Goal: Task Accomplishment & Management: Complete application form

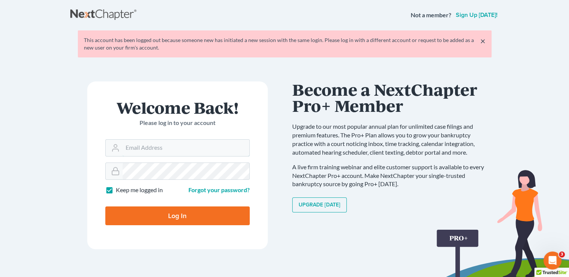
type input "kristi@littlelawofficeky.com"
click at [198, 211] on input "Log In" at bounding box center [177, 216] width 144 height 19
type input "Thinking..."
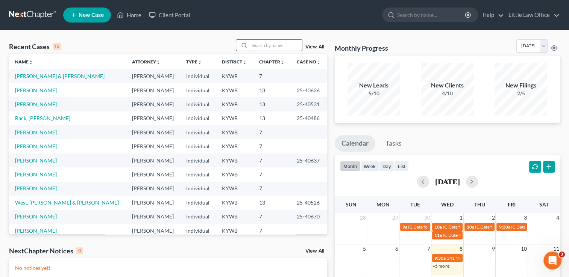
click at [257, 48] on input "search" at bounding box center [275, 45] width 53 height 11
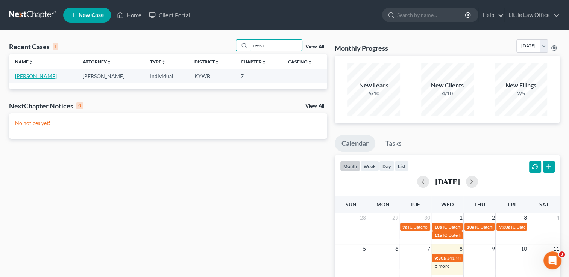
type input "messa"
click at [33, 78] on link "[PERSON_NAME]" at bounding box center [36, 76] width 42 height 6
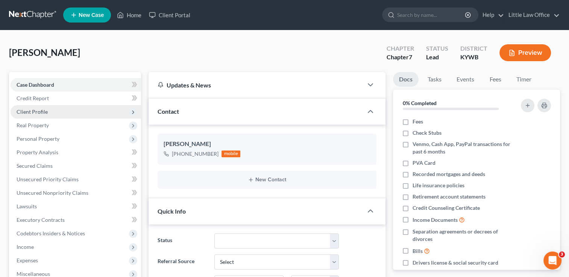
click at [36, 109] on span "Client Profile" at bounding box center [32, 112] width 31 height 6
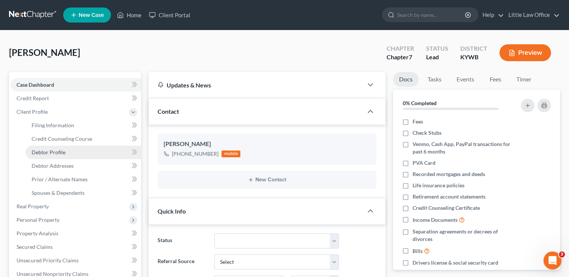
click at [59, 148] on link "Debtor Profile" at bounding box center [83, 153] width 115 height 14
select select "0"
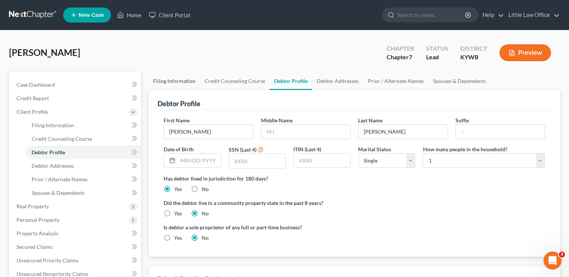
click at [174, 80] on link "Filing Information" at bounding box center [173, 81] width 51 height 18
select select "1"
select select "0"
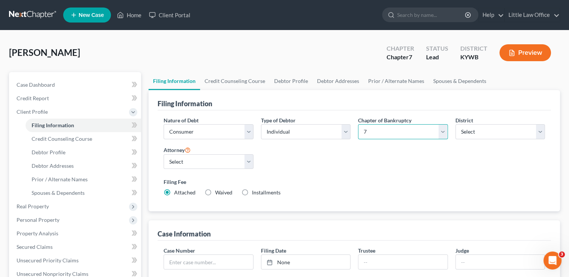
click at [379, 127] on select "Select 7 11 12 13" at bounding box center [402, 131] width 89 height 15
select select "3"
click at [358, 124] on select "Select 7 11 12 13" at bounding box center [402, 131] width 89 height 15
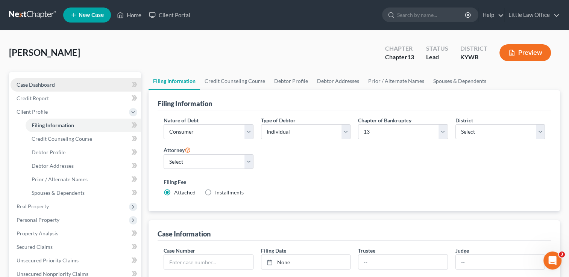
click at [44, 83] on span "Case Dashboard" at bounding box center [36, 85] width 38 height 6
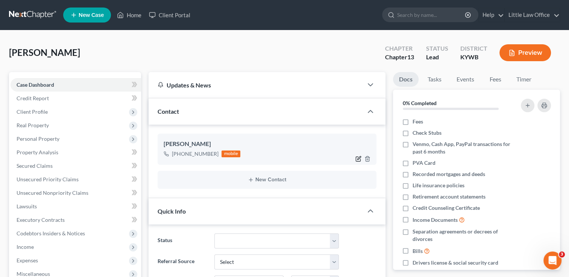
click at [357, 159] on icon "button" at bounding box center [358, 157] width 3 height 3
select select "0"
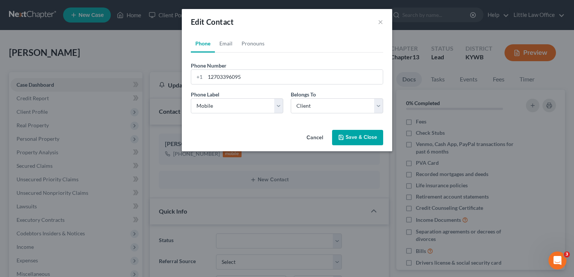
click at [352, 139] on button "Save & Close" at bounding box center [357, 138] width 51 height 16
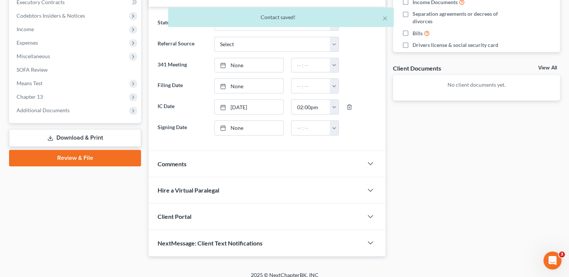
scroll to position [224, 0]
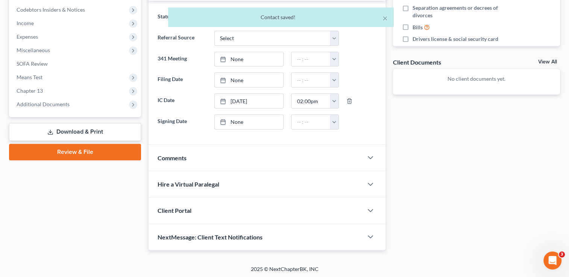
click at [203, 241] on div "NextMessage: Client Text Notifications" at bounding box center [255, 237] width 214 height 26
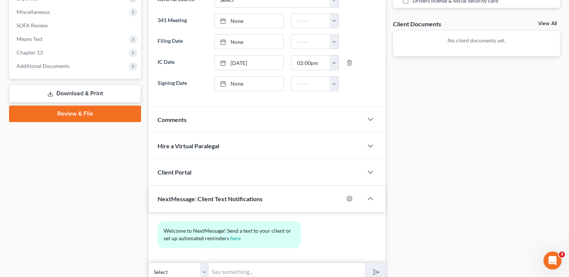
scroll to position [293, 0]
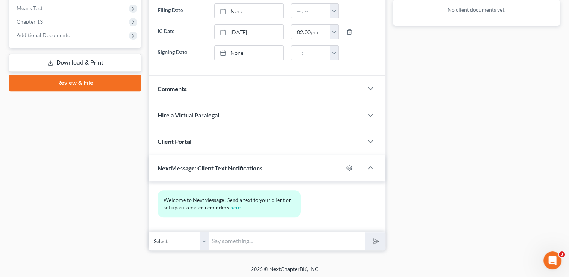
click at [248, 241] on input "text" at bounding box center [287, 241] width 156 height 18
type input "This is [PERSON_NAME] from [PERSON_NAME] Office."
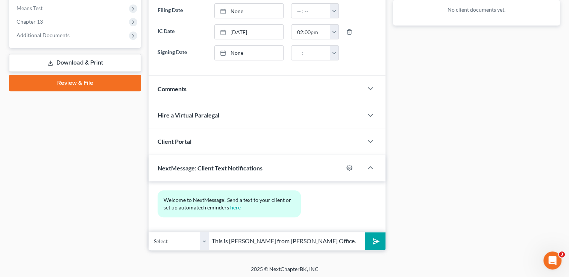
click at [365, 233] on button "submit" at bounding box center [375, 242] width 21 height 18
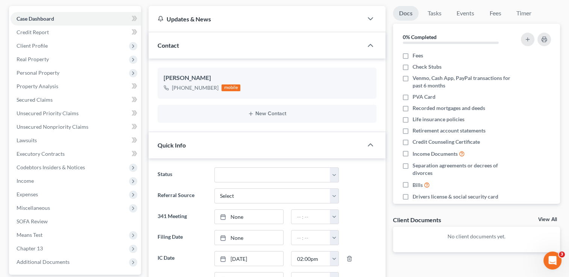
scroll to position [31, 0]
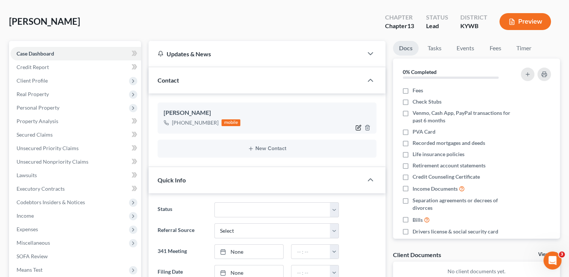
click at [357, 129] on icon "button" at bounding box center [358, 128] width 5 height 5
select select "0"
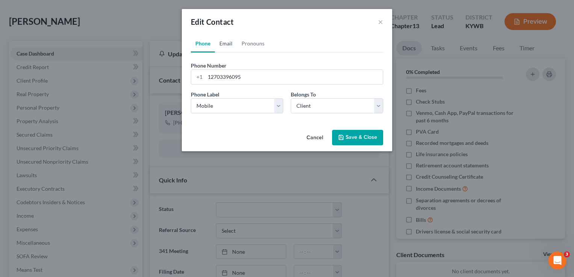
click at [233, 47] on link "Email" at bounding box center [226, 44] width 22 height 18
click at [232, 81] on input "email" at bounding box center [294, 77] width 178 height 14
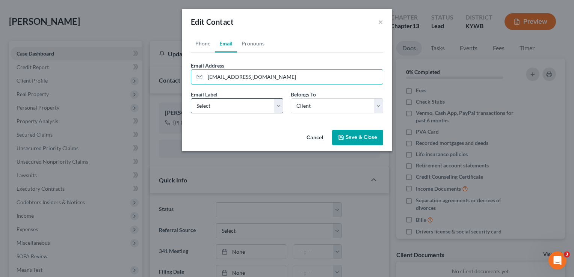
type input "[EMAIL_ADDRESS][DOMAIN_NAME]"
click at [280, 112] on select "Select Home Work Other" at bounding box center [237, 105] width 92 height 15
select select "0"
click at [191, 98] on select "Select Home Work Other" at bounding box center [237, 105] width 92 height 15
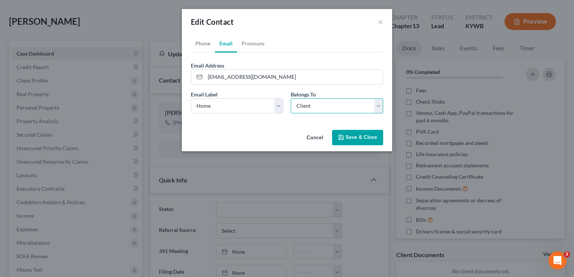
click at [335, 104] on select "Select Client Other" at bounding box center [337, 105] width 92 height 15
click at [353, 142] on button "Save & Close" at bounding box center [357, 138] width 51 height 16
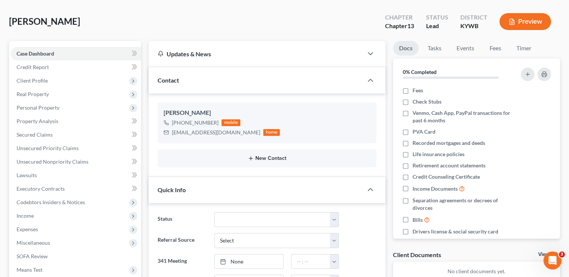
click at [273, 159] on button "New Contact" at bounding box center [267, 159] width 207 height 6
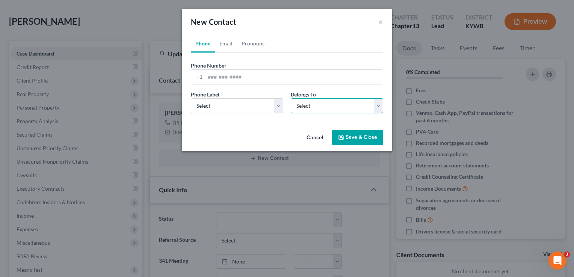
click at [320, 108] on select "Select Client Other" at bounding box center [337, 105] width 92 height 15
select select "1"
click at [291, 98] on select "Select Client Other" at bounding box center [337, 105] width 92 height 15
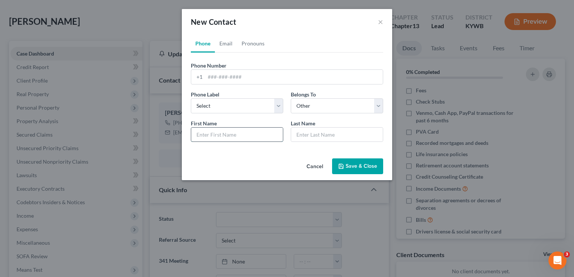
click at [233, 131] on input "text" at bounding box center [237, 135] width 92 height 14
type input "[PERSON_NAME]"
click at [230, 77] on input "tel" at bounding box center [294, 77] width 178 height 14
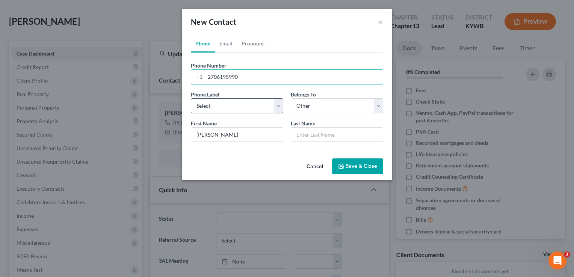
type input "2706195990"
click at [232, 104] on select "Select Mobile Home Work Other" at bounding box center [237, 105] width 92 height 15
select select "0"
click at [191, 98] on select "Select Mobile Home Work Other" at bounding box center [237, 105] width 92 height 15
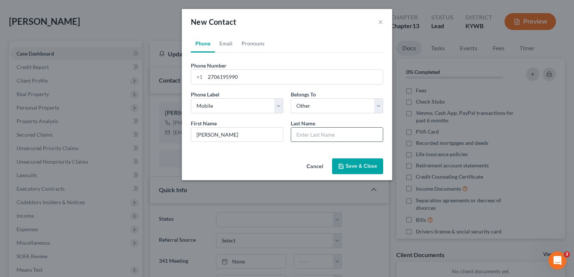
click at [312, 138] on input "text" at bounding box center [337, 135] width 92 height 14
type input "[PERSON_NAME]"
click at [350, 165] on button "Save & Close" at bounding box center [357, 167] width 51 height 16
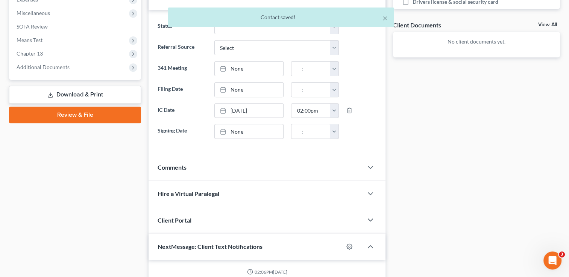
scroll to position [353, 0]
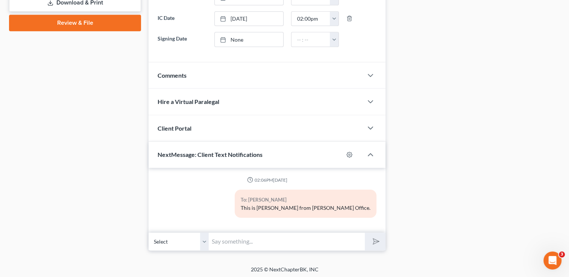
click at [203, 246] on select "Select [PHONE_NUMBER] - [PERSON_NAME] [PHONE_NUMBER] - [GEOGRAPHIC_DATA][PERSON…" at bounding box center [178, 242] width 60 height 18
select select "1"
click at [148, 233] on select "Select [PHONE_NUMBER] - [PERSON_NAME] [PHONE_NUMBER] - [GEOGRAPHIC_DATA][PERSON…" at bounding box center [178, 242] width 60 height 18
click at [217, 239] on input "text" at bounding box center [287, 242] width 156 height 18
type input "This is [PERSON_NAME] from [PERSON_NAME] Office."
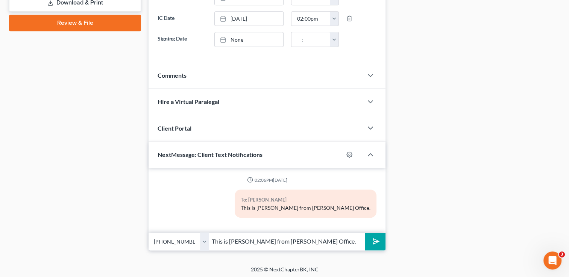
click at [380, 244] on button "submit" at bounding box center [375, 242] width 21 height 18
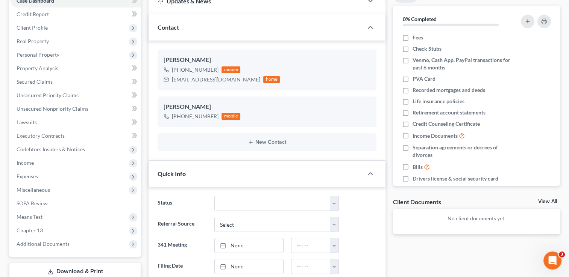
scroll to position [81, 0]
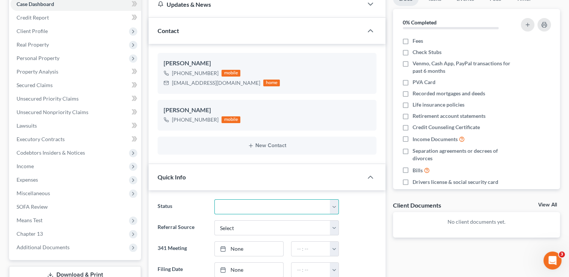
click at [333, 209] on select "Discharged Discharged & Reported Discharge Litigation Dismissal Notice Dismisse…" at bounding box center [276, 207] width 124 height 15
select select "9"
click at [214, 200] on select "Discharged Discharged & Reported Discharge Litigation Dismissal Notice Dismisse…" at bounding box center [276, 207] width 124 height 15
click at [334, 226] on select "Select Word Of Mouth Previous Clients Direct Mail Website Google Search Modern …" at bounding box center [276, 228] width 124 height 15
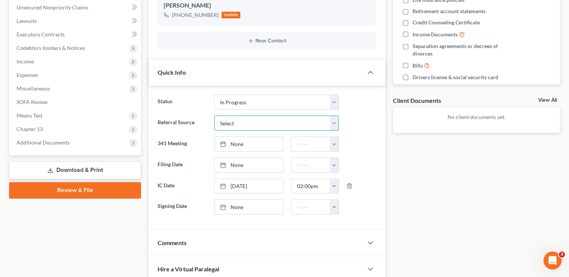
scroll to position [197, 0]
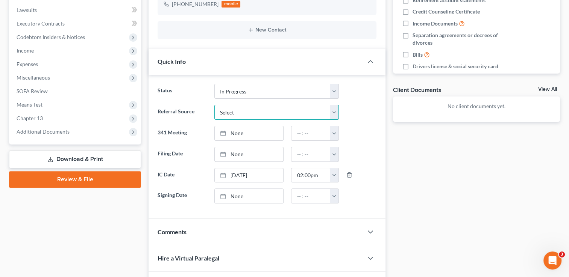
click at [332, 112] on select "Select Word Of Mouth Previous Clients Direct Mail Website Google Search Modern …" at bounding box center [276, 112] width 124 height 15
select select "1"
click at [214, 105] on select "Select Word Of Mouth Previous Clients Direct Mail Website Google Search Modern …" at bounding box center [276, 112] width 124 height 15
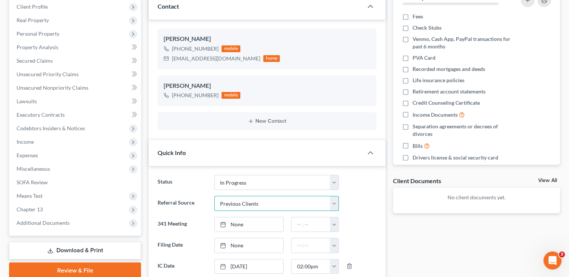
scroll to position [41, 0]
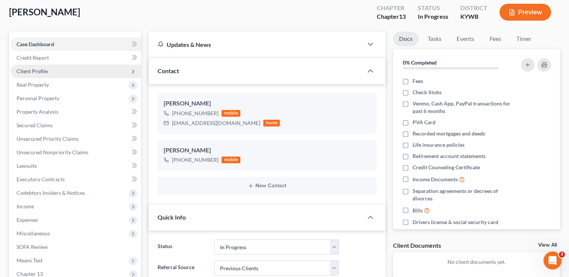
click at [51, 72] on span "Client Profile" at bounding box center [76, 72] width 130 height 14
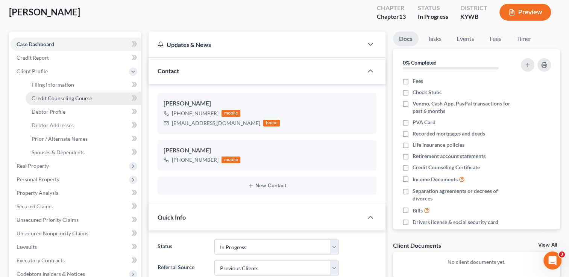
click at [61, 92] on link "Credit Counseling Course" at bounding box center [83, 99] width 115 height 14
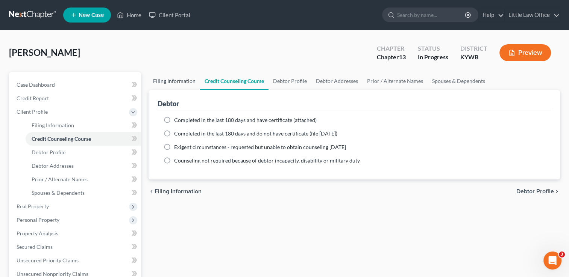
click at [181, 88] on link "Filing Information" at bounding box center [173, 81] width 51 height 18
select select "1"
select select "0"
select select "3"
select select "33"
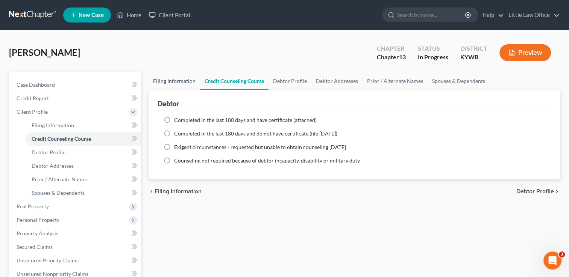
select select "0"
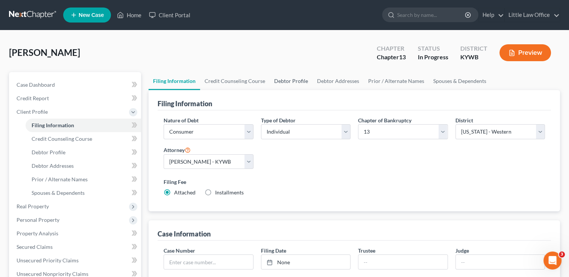
click at [294, 85] on link "Debtor Profile" at bounding box center [291, 81] width 43 height 18
select select "0"
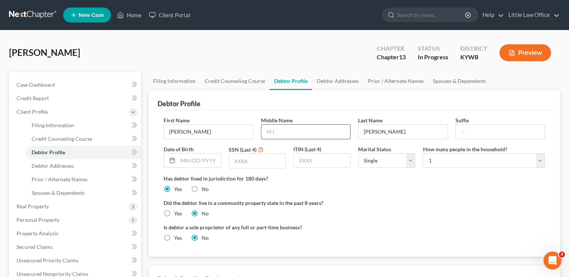
click at [268, 126] on input "text" at bounding box center [305, 132] width 89 height 14
type input "T"
type input "[DATE]"
type input "T"
type input "[PERSON_NAME]"
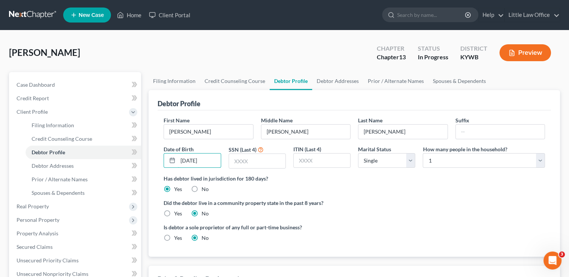
type input "[DATE]"
type input "9633"
select select "3"
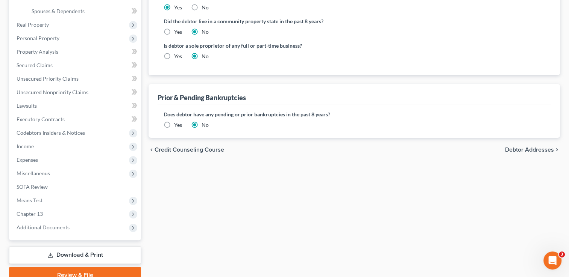
scroll to position [189, 0]
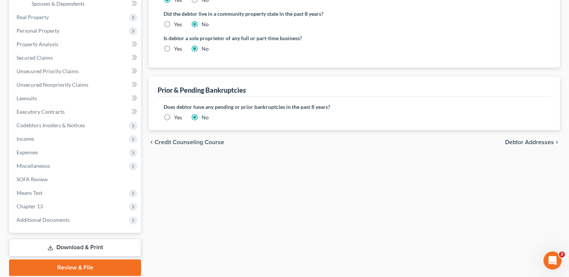
click at [539, 143] on span "Debtor Addresses" at bounding box center [529, 142] width 49 height 6
select select "0"
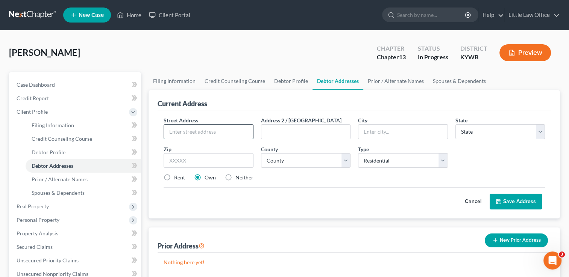
click at [200, 130] on input "text" at bounding box center [208, 132] width 89 height 14
type input "6"
type input "[STREET_ADDRESS]"
type input "42431"
type input "[GEOGRAPHIC_DATA]"
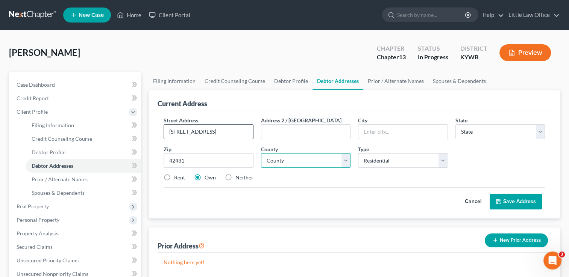
select select "18"
select select "53"
click at [175, 178] on label "Rent" at bounding box center [179, 178] width 11 height 8
click at [177, 178] on input "Rent" at bounding box center [179, 176] width 5 height 5
radio input "true"
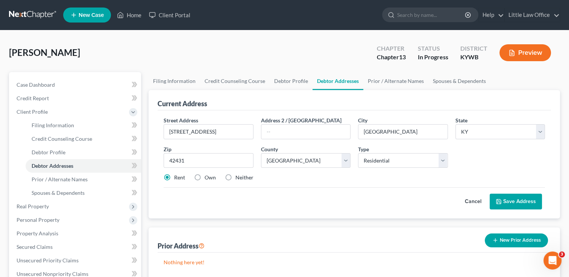
click at [500, 200] on icon at bounding box center [498, 202] width 5 height 5
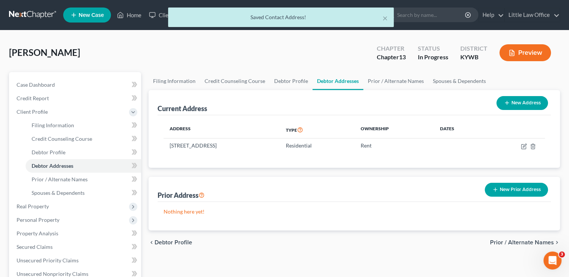
click at [505, 190] on button "New Prior Address" at bounding box center [516, 190] width 63 height 14
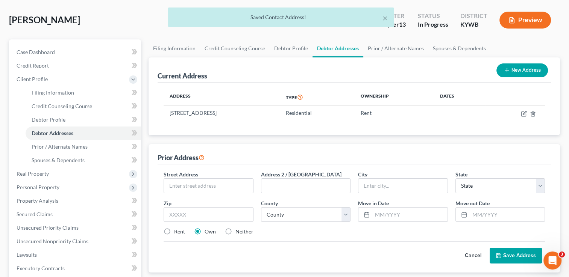
scroll to position [36, 0]
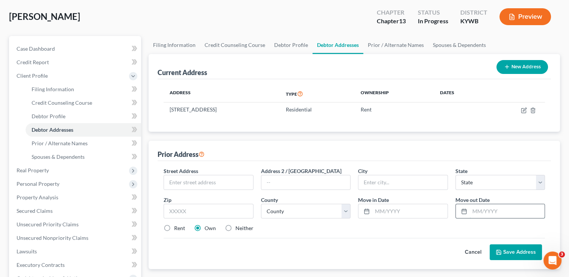
click at [507, 210] on input "text" at bounding box center [506, 211] width 75 height 14
type input "10/2024"
click at [239, 183] on input "text" at bounding box center [208, 183] width 89 height 14
type input "[STREET_ADDRESS][PERSON_NAME]"
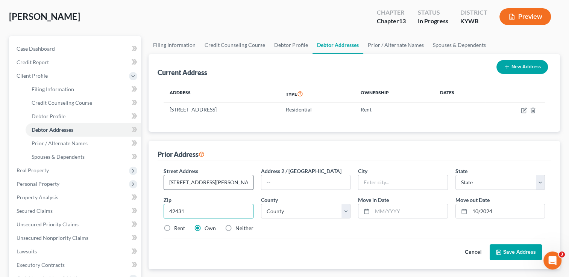
type input "42431"
type input "[GEOGRAPHIC_DATA]"
select select "18"
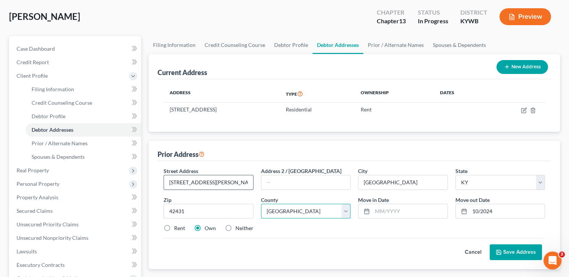
select select "53"
drag, startPoint x: 215, startPoint y: 181, endPoint x: 148, endPoint y: 180, distance: 66.2
click at [148, 180] on div "Prior Address Street Address * [STREET_ADDRESS][PERSON_NAME] * [GEOGRAPHIC_DATA…" at bounding box center [353, 205] width 411 height 129
type input "[STREET_ADDRESS]"
click at [177, 229] on label "Rent" at bounding box center [179, 229] width 11 height 8
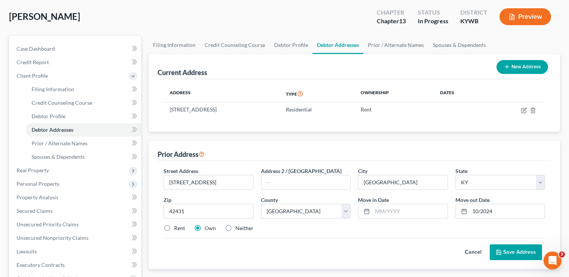
click at [177, 229] on input "Rent" at bounding box center [179, 227] width 5 height 5
radio input "true"
click at [397, 213] on input "text" at bounding box center [409, 211] width 75 height 14
type input "10/2021"
click at [504, 248] on button "Save Address" at bounding box center [515, 253] width 52 height 16
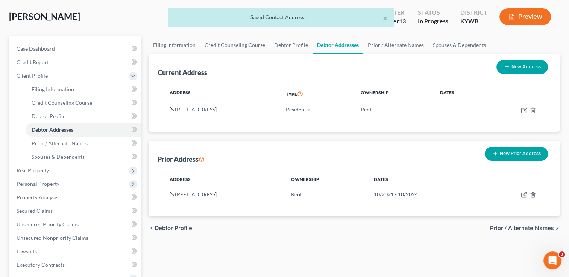
click at [524, 227] on span "Prior / Alternate Names" at bounding box center [522, 229] width 64 height 6
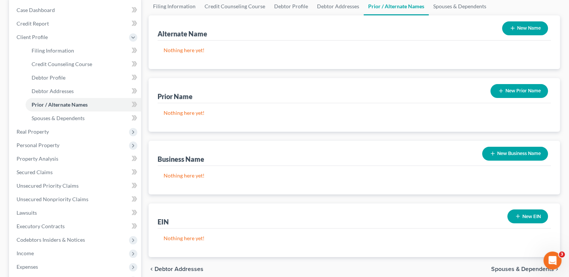
scroll to position [74, 0]
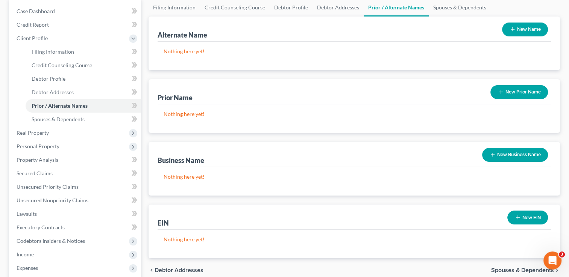
click at [528, 269] on span "Spouses & Dependents" at bounding box center [522, 271] width 63 height 6
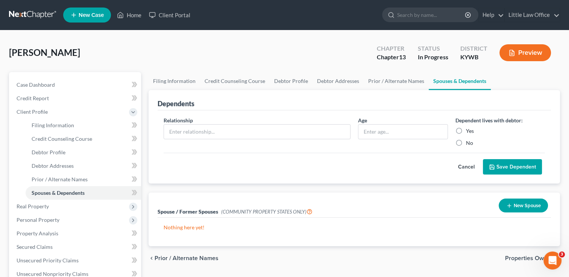
click at [527, 260] on span "Properties Owned" at bounding box center [529, 259] width 49 height 6
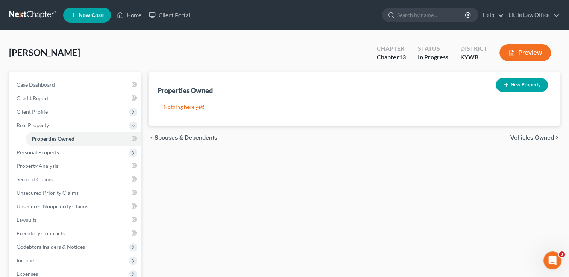
click at [526, 138] on span "Vehicles Owned" at bounding box center [532, 138] width 44 height 6
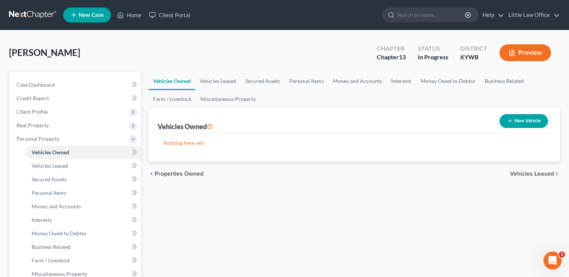
click at [528, 122] on button "New Vehicle" at bounding box center [523, 121] width 48 height 14
select select "0"
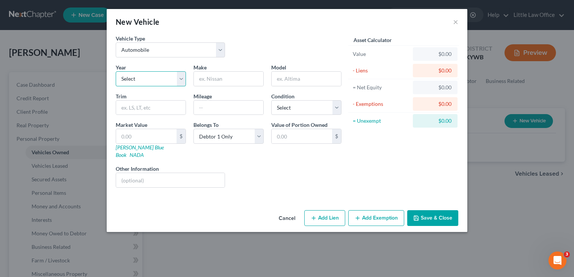
click at [176, 79] on select "Select 2026 2025 2024 2023 2022 2021 2020 2019 2018 2017 2016 2015 2014 2013 20…" at bounding box center [151, 78] width 70 height 15
select select "1"
click at [116, 71] on select "Select 2026 2025 2024 2023 2022 2021 2020 2019 2018 2017 2016 2015 2014 2013 20…" at bounding box center [151, 78] width 70 height 15
type input "Chevrolet"
type input "Trax"
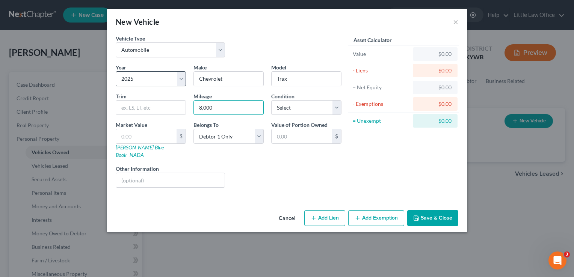
type input "8,000"
select select "0"
click at [150, 173] on input "text" at bounding box center [170, 180] width 109 height 14
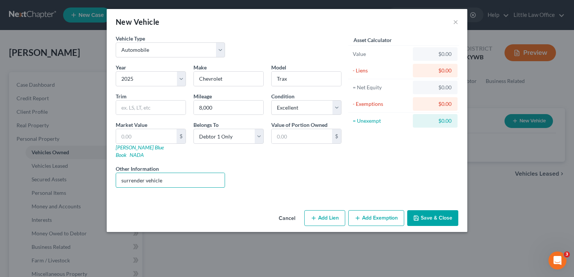
type input "surrender vehicle"
click at [450, 216] on button "Save & Close" at bounding box center [432, 219] width 51 height 16
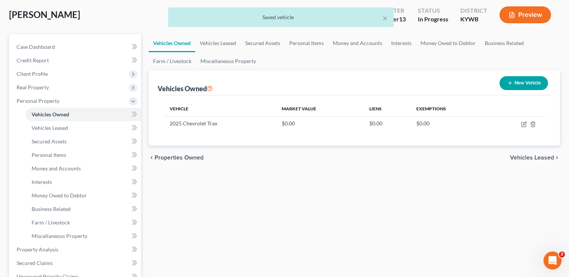
scroll to position [37, 0]
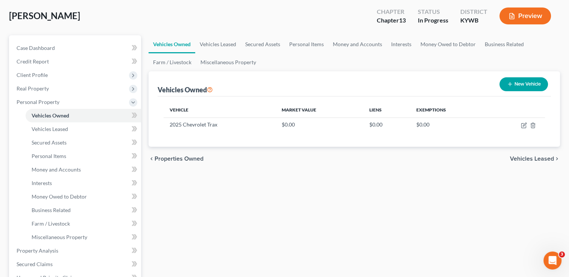
click at [528, 161] on span "Vehicles Leased" at bounding box center [532, 159] width 44 height 6
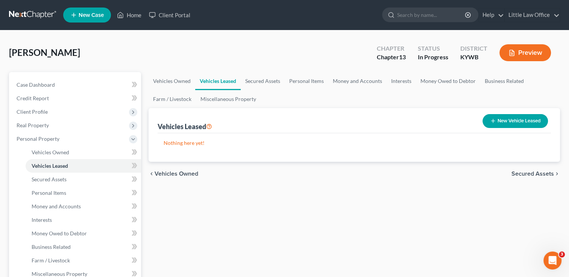
click at [534, 174] on span "Secured Assets" at bounding box center [532, 174] width 42 height 6
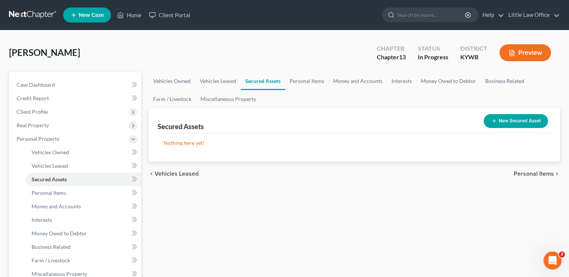
click at [534, 174] on span "Personal Items" at bounding box center [533, 174] width 40 height 6
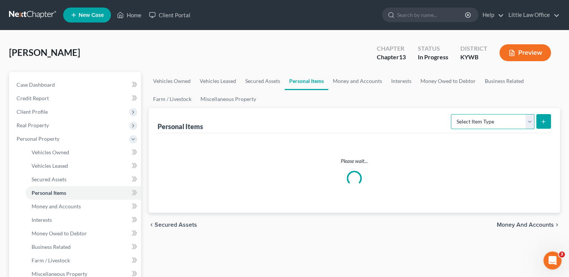
click at [519, 120] on select "Select Item Type Clothing Collectibles Of Value Electronics Firearms Household …" at bounding box center [492, 121] width 83 height 15
select select "clothing"
click at [451, 114] on select "Select Item Type Clothing Collectibles Of Value Electronics Firearms Household …" at bounding box center [492, 121] width 83 height 15
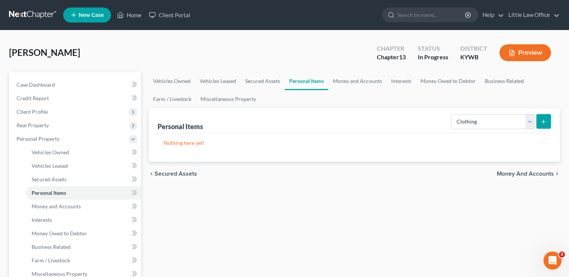
click at [543, 126] on button "submit" at bounding box center [543, 121] width 15 height 15
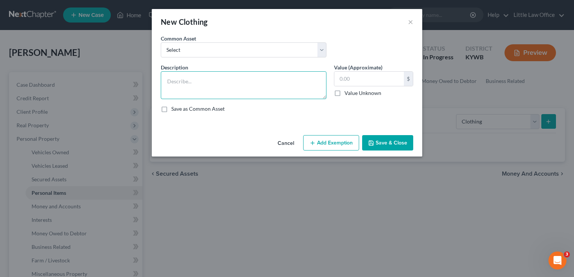
click at [247, 97] on textarea at bounding box center [244, 85] width 166 height 28
type textarea "clothing for 1 adult"
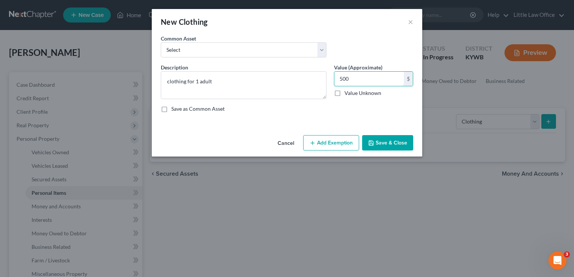
type input "500"
click at [387, 141] on button "Save & Close" at bounding box center [387, 143] width 51 height 16
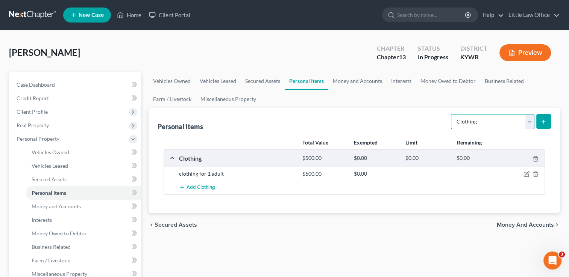
click at [478, 127] on select "Select Item Type Clothing Collectibles Of Value Electronics Firearms Household …" at bounding box center [492, 121] width 83 height 15
select select "firearms"
click at [451, 114] on select "Select Item Type Clothing Collectibles Of Value Electronics Firearms Household …" at bounding box center [492, 121] width 83 height 15
click at [544, 124] on button "submit" at bounding box center [543, 121] width 15 height 15
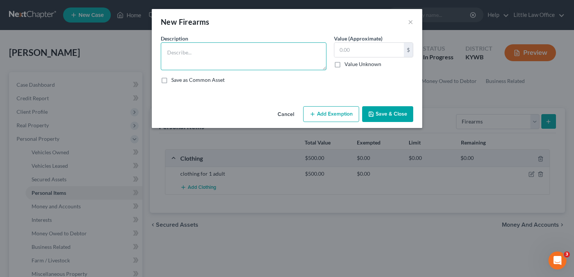
click at [276, 70] on textarea at bounding box center [244, 56] width 166 height 28
type textarea "pistol"
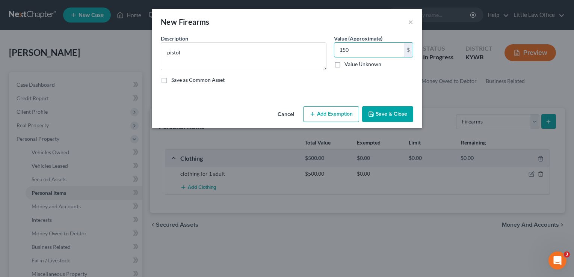
type input "150"
click at [402, 123] on div "Cancel Add Exemption Save & Close" at bounding box center [287, 115] width 271 height 25
click at [399, 118] on button "Save & Close" at bounding box center [387, 114] width 51 height 16
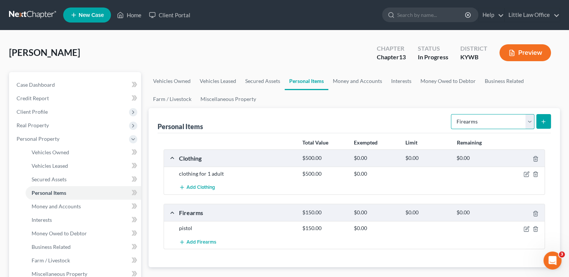
click at [463, 120] on select "Select Item Type Clothing Collectibles Of Value Electronics Firearms Household …" at bounding box center [492, 121] width 83 height 15
select select "electronics"
click at [451, 114] on select "Select Item Type Clothing Collectibles Of Value Electronics Firearms Household …" at bounding box center [492, 121] width 83 height 15
click at [547, 120] on button "submit" at bounding box center [543, 121] width 15 height 15
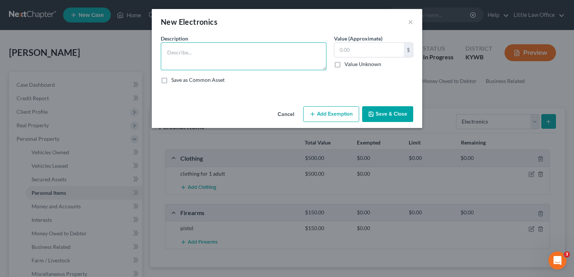
click at [252, 58] on textarea at bounding box center [244, 56] width 166 height 28
type textarea "cell phone; 2 televisions; laptop computer; iPad"
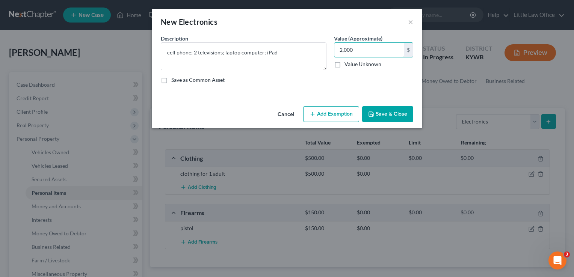
type input "2,000"
click at [391, 126] on div "Cancel Add Exemption Save & Close" at bounding box center [287, 115] width 271 height 25
click at [390, 120] on button "Save & Close" at bounding box center [387, 114] width 51 height 16
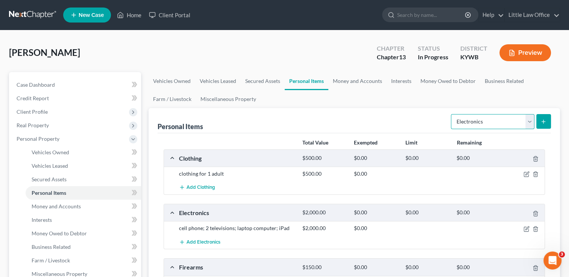
click at [522, 126] on select "Select Item Type Clothing Collectibles Of Value Electronics Firearms Household …" at bounding box center [492, 121] width 83 height 15
select select "household_goods"
click at [451, 114] on select "Select Item Type Clothing Collectibles Of Value Electronics Firearms Household …" at bounding box center [492, 121] width 83 height 15
click at [542, 121] on icon "submit" at bounding box center [543, 122] width 6 height 6
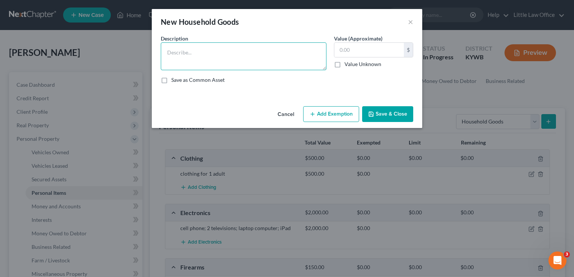
click at [250, 58] on textarea at bounding box center [244, 56] width 166 height 28
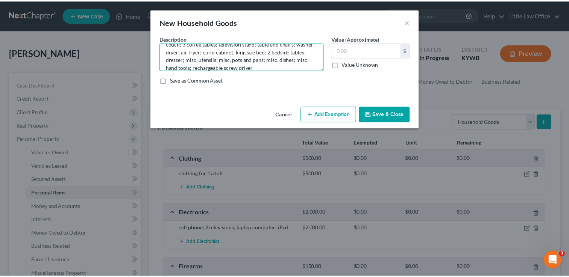
scroll to position [6, 0]
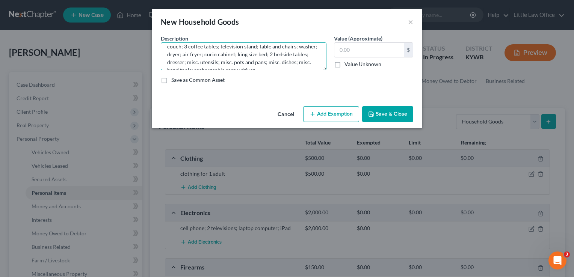
type textarea "couch; 3 coffee tables; television stand; table and chairs; washer; dryer; air …"
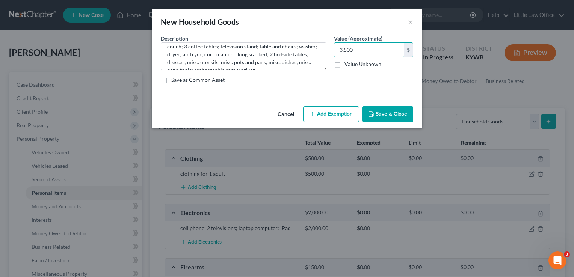
type input "3,500"
click at [393, 111] on button "Save & Close" at bounding box center [387, 114] width 51 height 16
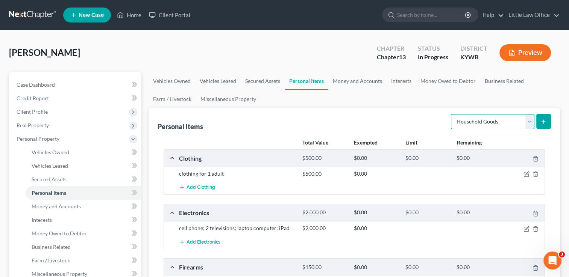
click at [528, 123] on select "Select Item Type Clothing Collectibles Of Value Electronics Firearms Household …" at bounding box center [492, 121] width 83 height 15
select select "jewelry"
click at [451, 114] on select "Select Item Type Clothing Collectibles Of Value Electronics Firearms Household …" at bounding box center [492, 121] width 83 height 15
click at [485, 186] on div "Add Clothing" at bounding box center [360, 188] width 370 height 14
click at [544, 128] on button "submit" at bounding box center [543, 121] width 15 height 15
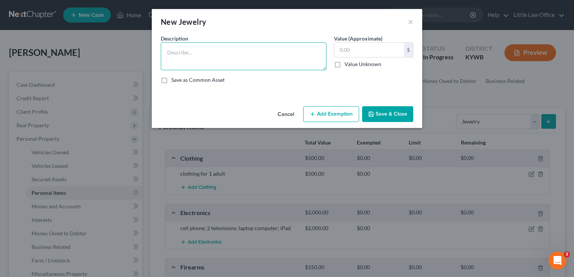
click at [278, 64] on textarea at bounding box center [244, 56] width 166 height 28
type textarea "misc. costume jewelry"
type input "5"
type input "25"
click at [247, 55] on textarea "misc. costume jewelry" at bounding box center [244, 56] width 166 height 28
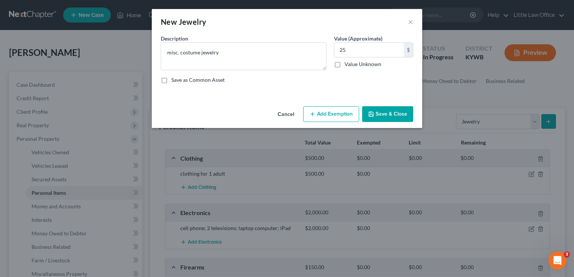
click at [378, 114] on button "Save & Close" at bounding box center [387, 114] width 51 height 16
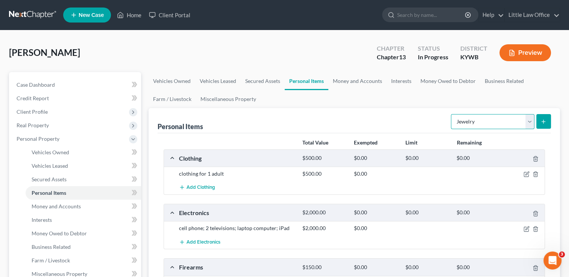
click at [490, 126] on select "Select Item Type Clothing Collectibles Of Value Electronics Firearms Household …" at bounding box center [492, 121] width 83 height 15
click at [355, 86] on link "Money and Accounts" at bounding box center [357, 81] width 58 height 18
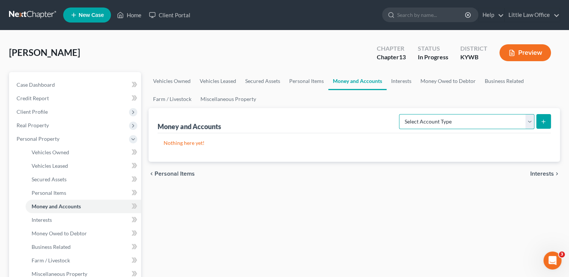
click at [488, 122] on select "Select Account Type Brokerage Cash on Hand Certificates of Deposit Checking Acc…" at bounding box center [466, 121] width 135 height 15
select select "checking"
click at [400, 114] on select "Select Account Type Brokerage Cash on Hand Certificates of Deposit Checking Acc…" at bounding box center [466, 121] width 135 height 15
click at [545, 123] on icon "submit" at bounding box center [543, 122] width 6 height 6
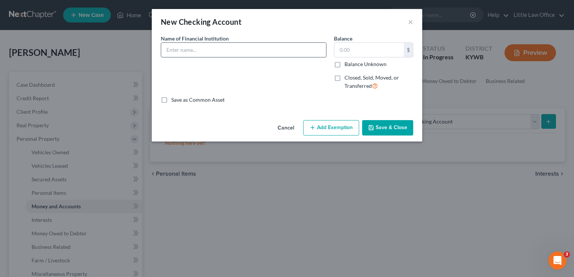
click at [213, 48] on input "text" at bounding box center [243, 50] width 165 height 14
type input "First United Bank"
type input "2.12"
click at [388, 126] on button "Save & Close" at bounding box center [387, 128] width 51 height 16
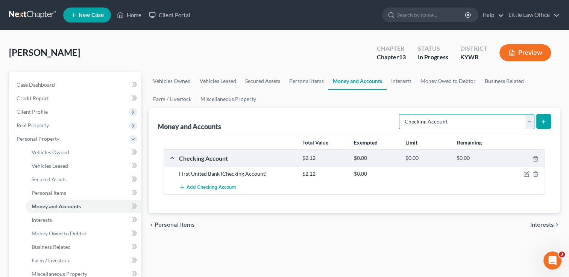
click at [448, 127] on select "Select Account Type Brokerage Cash on Hand Certificates of Deposit Checking Acc…" at bounding box center [466, 121] width 135 height 15
select select "other"
click at [400, 114] on select "Select Account Type Brokerage Cash on Hand Certificates of Deposit Checking Acc…" at bounding box center [466, 121] width 135 height 15
click at [544, 121] on icon "submit" at bounding box center [543, 122] width 6 height 6
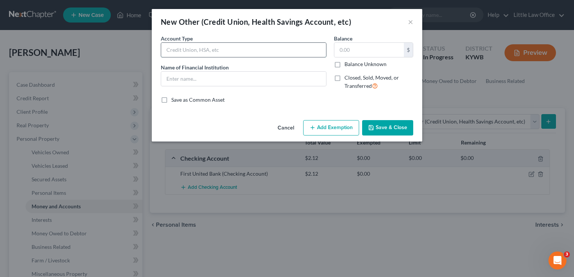
click at [216, 56] on input "text" at bounding box center [243, 50] width 165 height 14
type input "Cash App"
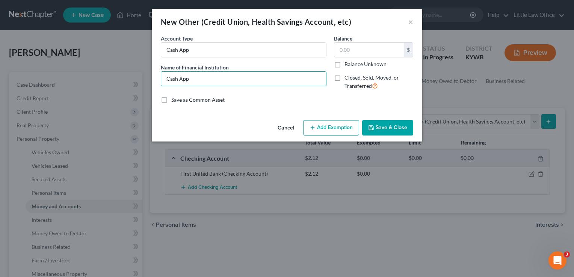
type input "Cash App"
click at [392, 129] on button "Save & Close" at bounding box center [387, 128] width 51 height 16
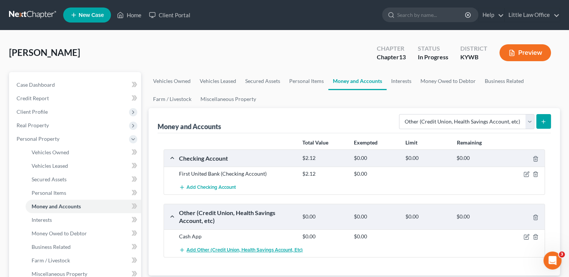
click at [245, 249] on span "Add Other (Credit Union, Health Savings Account, etc)" at bounding box center [244, 250] width 116 height 6
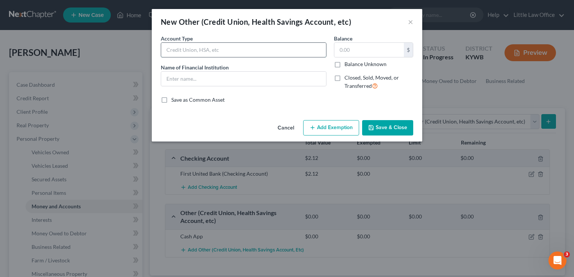
click at [179, 50] on input "text" at bounding box center [243, 50] width 165 height 14
type input "PayPal"
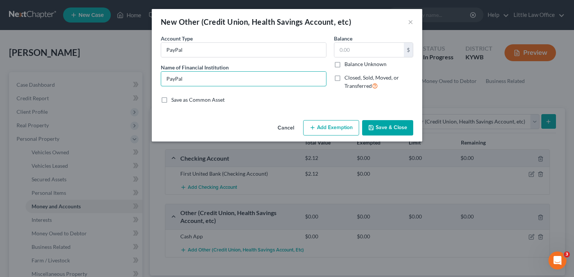
type input "PayPal"
click at [402, 130] on button "Save & Close" at bounding box center [387, 128] width 51 height 16
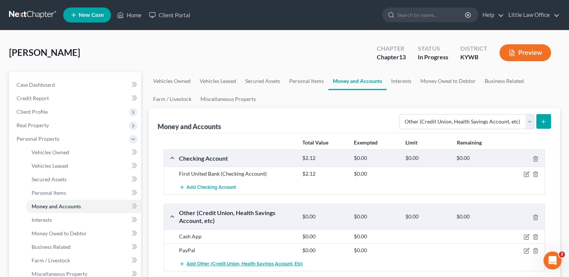
click at [245, 262] on span "Add Other (Credit Union, Health Savings Account, etc)" at bounding box center [244, 264] width 116 height 6
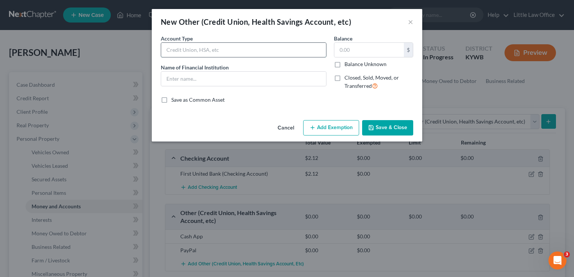
click at [188, 46] on input "text" at bounding box center [243, 50] width 165 height 14
type input "Venmo"
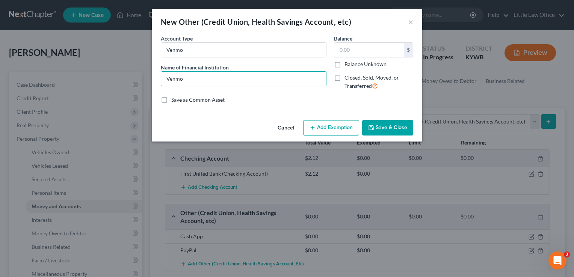
type input "Venmo"
click at [406, 129] on button "Save & Close" at bounding box center [387, 128] width 51 height 16
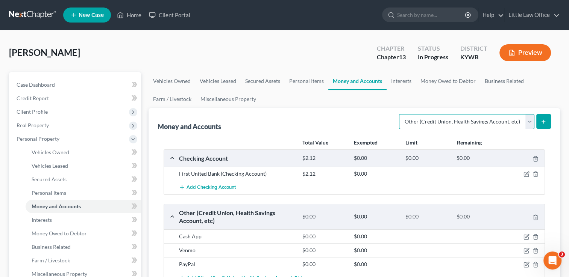
click at [528, 123] on select "Select Account Type Brokerage Cash on Hand Certificates of Deposit Checking Acc…" at bounding box center [466, 121] width 135 height 15
click at [400, 80] on link "Interests" at bounding box center [400, 81] width 29 height 18
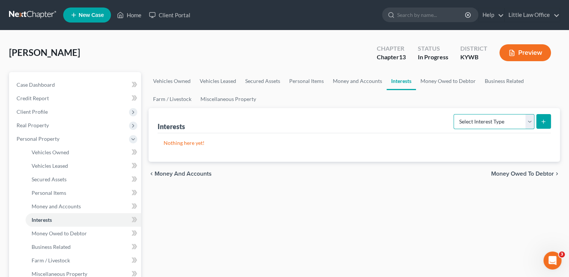
click at [515, 119] on select "Select Interest Type 401K Annuity Bond Education IRA Government Bond Government…" at bounding box center [493, 121] width 81 height 15
click at [461, 88] on link "Money Owed to Debtor" at bounding box center [448, 81] width 64 height 18
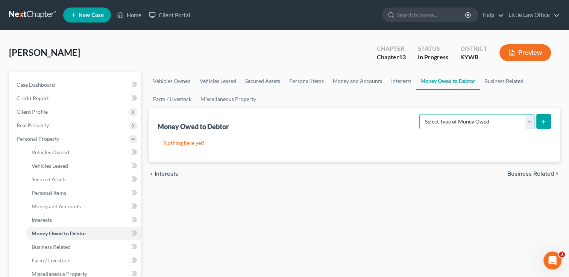
click at [486, 126] on select "Select Type of Money Owed Accounts Receivable Alimony Child Support Claims Agai…" at bounding box center [476, 121] width 115 height 15
click at [230, 105] on link "Miscellaneous Property" at bounding box center [228, 99] width 65 height 18
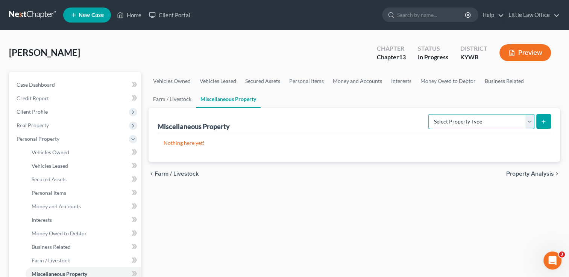
click at [451, 129] on select "Select Property Type Assigned for Creditor Benefit [DATE] Holding for Another N…" at bounding box center [481, 121] width 106 height 15
select select "stored_within_1_year"
click at [428, 114] on select "Select Property Type Assigned for Creditor Benefit [DATE] Holding for Another N…" at bounding box center [481, 121] width 106 height 15
click at [539, 123] on button "submit" at bounding box center [543, 121] width 15 height 15
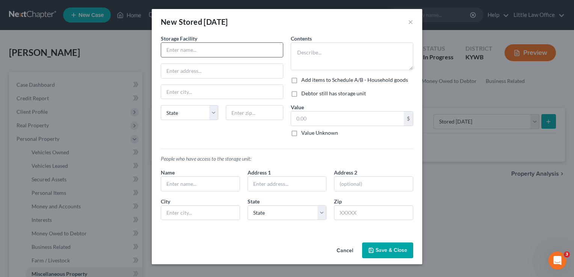
click at [191, 55] on input "text" at bounding box center [222, 50] width 122 height 14
type input "Main Street Storage"
type input "42431"
type input "[GEOGRAPHIC_DATA]"
select select "18"
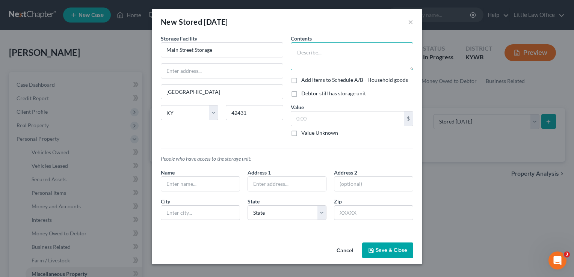
click at [323, 54] on textarea at bounding box center [352, 56] width 123 height 28
type textarea "j"
type textarea "m"
type textarea "deep freezer; clothing; misc. household goods"
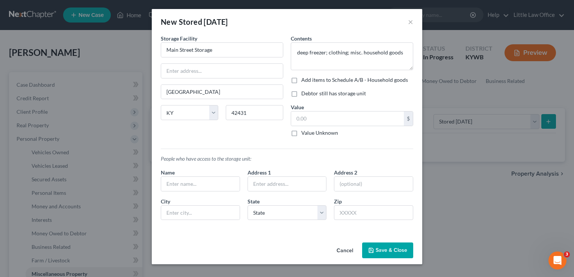
click at [301, 91] on label "Debtor still has storage unit" at bounding box center [333, 94] width 65 height 8
click at [304, 91] on input "Debtor still has storage unit" at bounding box center [306, 92] width 5 height 5
checkbox input "true"
click at [301, 134] on label "Value Unknown" at bounding box center [319, 133] width 37 height 8
click at [304, 134] on input "Value Unknown" at bounding box center [306, 131] width 5 height 5
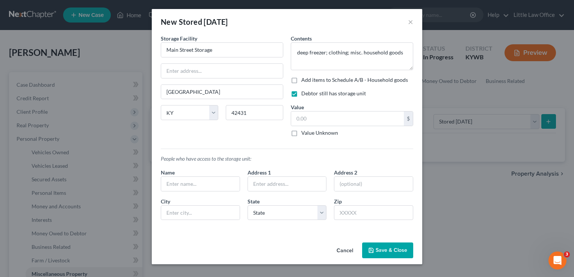
checkbox input "true"
type input "0.00"
click at [398, 257] on button "Save & Close" at bounding box center [387, 251] width 51 height 16
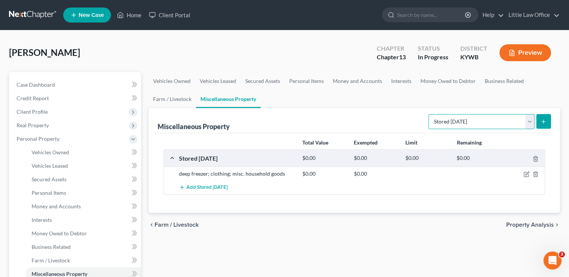
click at [504, 122] on select "Select Property Type Assigned for Creditor Benefit [DATE] Holding for Another N…" at bounding box center [481, 121] width 106 height 15
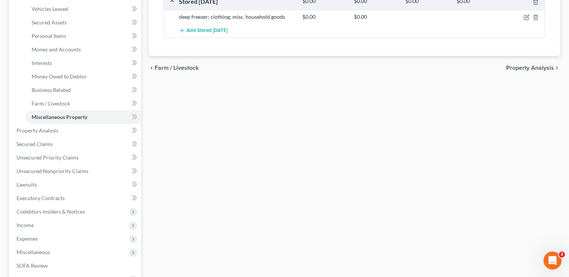
scroll to position [158, 0]
click at [25, 144] on span "Secured Claims" at bounding box center [35, 143] width 36 height 6
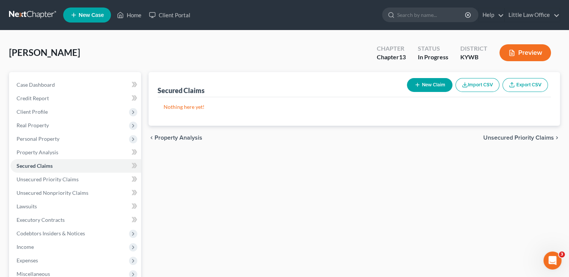
click at [512, 139] on span "Unsecured Priority Claims" at bounding box center [518, 138] width 71 height 6
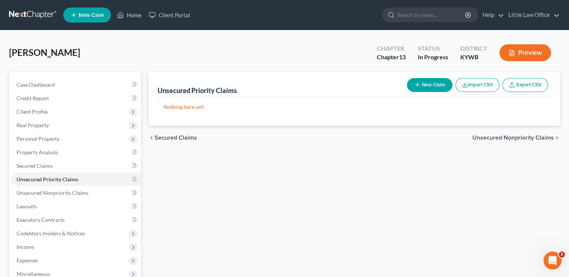
click at [512, 139] on span "Unsecured Nonpriority Claims" at bounding box center [513, 138] width 82 height 6
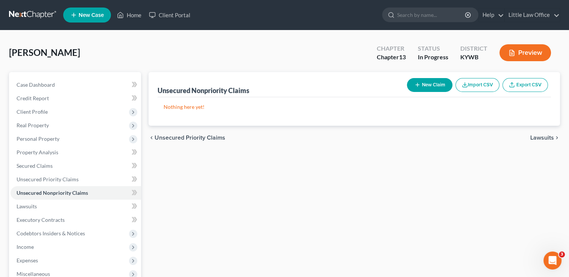
click at [540, 139] on span "Lawsuits" at bounding box center [542, 138] width 24 height 6
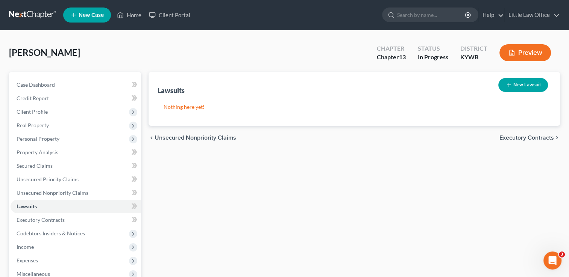
click at [519, 136] on span "Executory Contracts" at bounding box center [526, 138] width 55 height 6
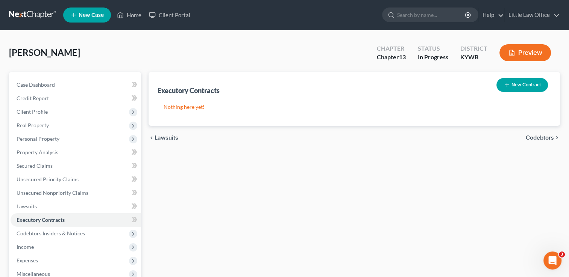
click at [544, 139] on span "Codebtors" at bounding box center [540, 138] width 28 height 6
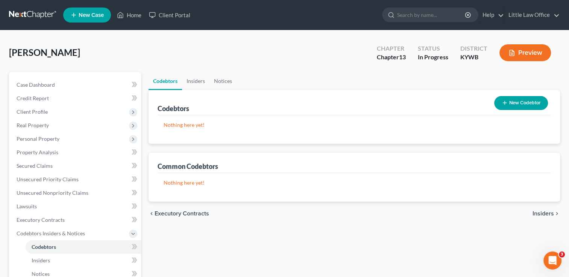
click at [185, 214] on span "Executory Contracts" at bounding box center [181, 214] width 55 height 6
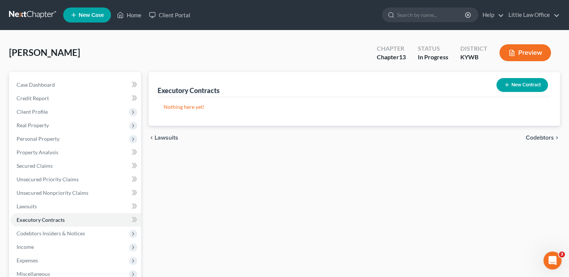
click at [516, 89] on button "New Contract" at bounding box center [521, 85] width 51 height 14
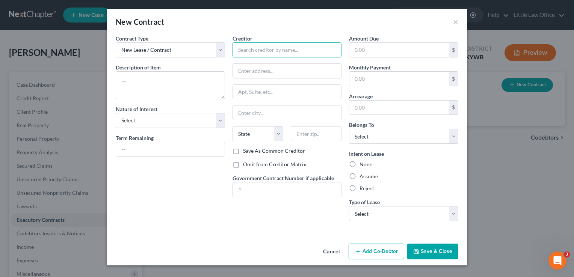
click at [270, 51] on input "text" at bounding box center [287, 49] width 109 height 15
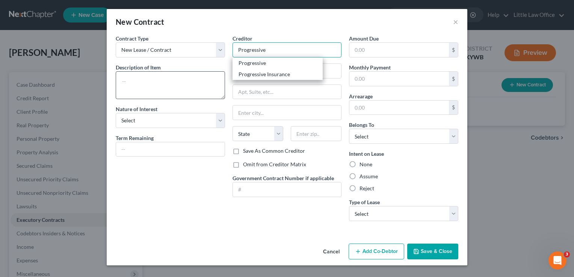
type input "Progressive"
click at [183, 84] on textarea at bounding box center [170, 85] width 109 height 28
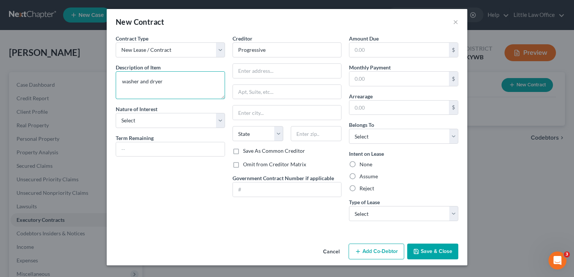
type textarea "washer and dryer"
select select "0"
click at [364, 176] on label "Assume" at bounding box center [369, 177] width 18 height 8
click at [364, 176] on input "Assume" at bounding box center [365, 175] width 5 height 5
radio input "true"
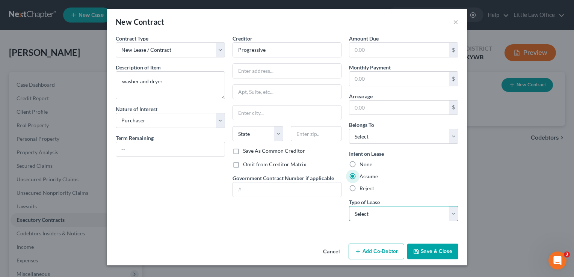
click at [368, 213] on select "Select Real Estate Car Other" at bounding box center [403, 213] width 109 height 15
select select "2"
click at [349, 206] on select "Select Real Estate Car Other" at bounding box center [403, 213] width 109 height 15
click at [381, 48] on input "text" at bounding box center [400, 50] width 100 height 14
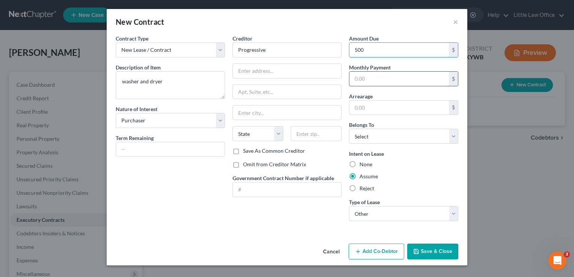
type input "500"
click at [375, 73] on input "text" at bounding box center [400, 79] width 100 height 14
type input "300"
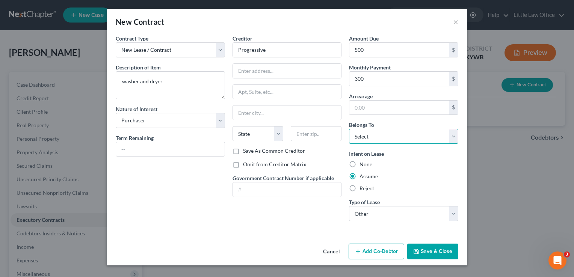
click at [380, 139] on select "Select Debtor 1 Only Debtor 2 Only Debtor 1 And Debtor 2 Only At Least One Of T…" at bounding box center [403, 136] width 109 height 15
select select "0"
click at [349, 129] on select "Select Debtor 1 Only Debtor 2 Only Debtor 1 And Debtor 2 Only At Least One Of T…" at bounding box center [403, 136] width 109 height 15
click at [432, 249] on button "Save & Close" at bounding box center [432, 252] width 51 height 16
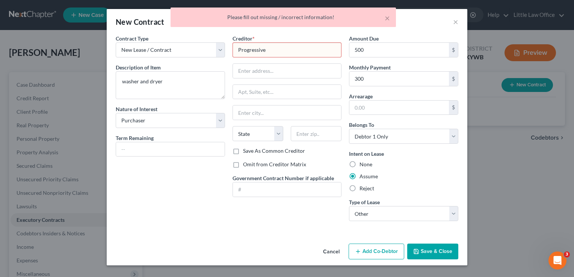
click at [273, 48] on input "Progressive" at bounding box center [287, 49] width 109 height 15
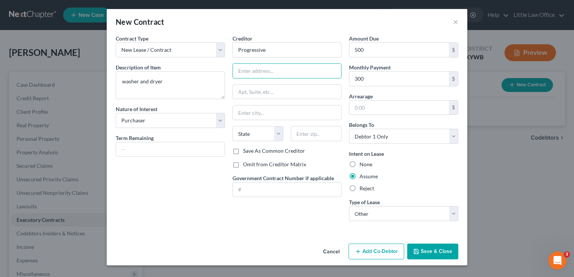
click at [441, 253] on button "Save & Close" at bounding box center [432, 252] width 51 height 16
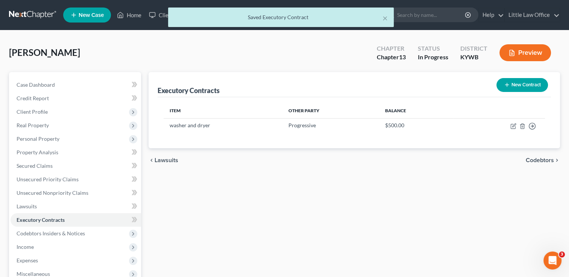
click at [551, 158] on span "Codebtors" at bounding box center [540, 161] width 28 height 6
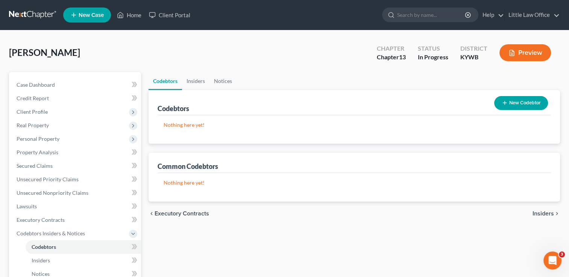
click at [543, 215] on span "Insiders" at bounding box center [542, 214] width 21 height 6
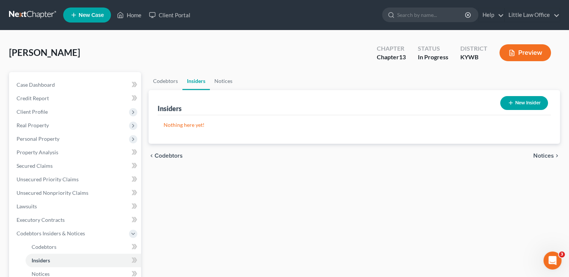
click at [545, 156] on span "Notices" at bounding box center [543, 156] width 21 height 6
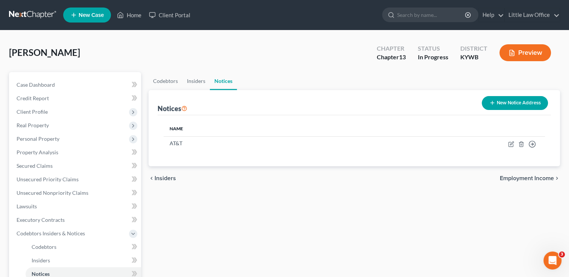
click at [536, 181] on span "Employment Income" at bounding box center [527, 179] width 54 height 6
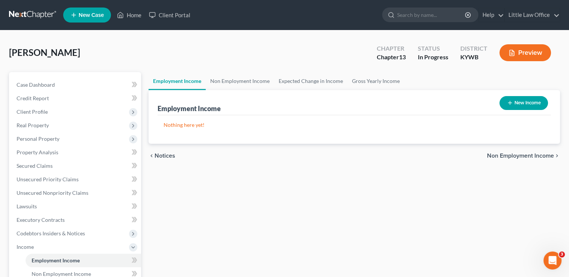
click at [167, 157] on span "Notices" at bounding box center [164, 156] width 21 height 6
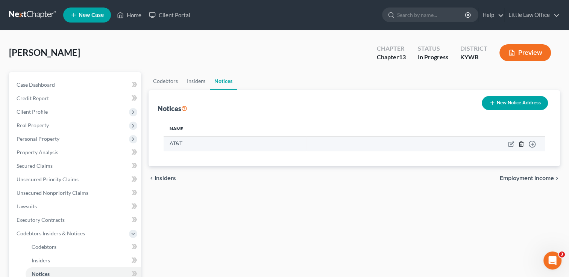
click at [519, 146] on icon "button" at bounding box center [520, 144] width 3 height 5
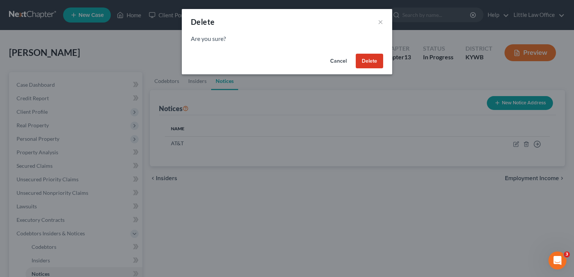
click at [378, 62] on button "Delete" at bounding box center [369, 61] width 27 height 15
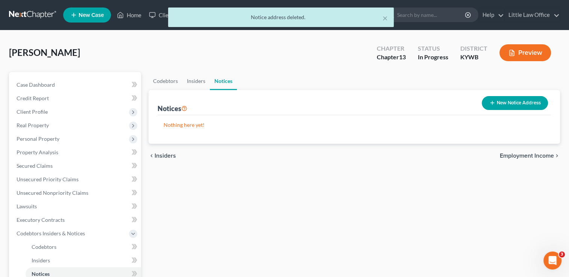
click at [541, 154] on span "Employment Income" at bounding box center [527, 156] width 54 height 6
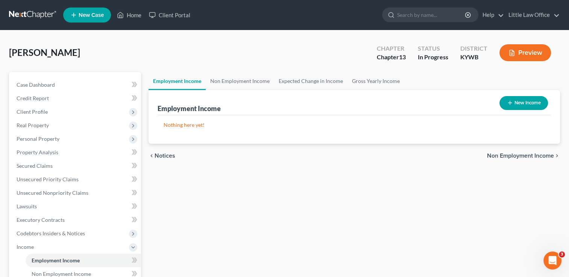
click at [522, 103] on button "New Income" at bounding box center [523, 103] width 48 height 14
select select "0"
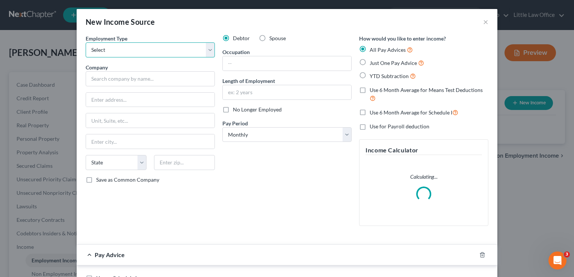
click at [151, 52] on select "Select Full or [DEMOGRAPHIC_DATA] Employment Self Employment" at bounding box center [150, 49] width 129 height 15
select select "0"
click at [86, 42] on select "Select Full or [DEMOGRAPHIC_DATA] Employment Self Employment" at bounding box center [150, 49] width 129 height 15
click at [245, 64] on input "text" at bounding box center [287, 63] width 129 height 14
type input "R"
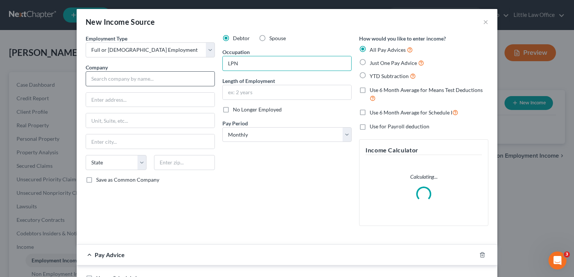
type input "LPN"
click at [151, 74] on input "text" at bounding box center [150, 78] width 129 height 15
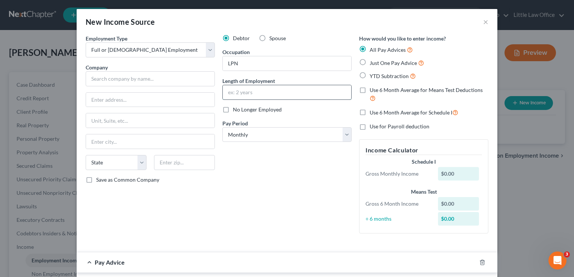
click at [239, 92] on input "text" at bounding box center [287, 92] width 129 height 14
type input "5 months"
click at [173, 76] on input "text" at bounding box center [150, 78] width 129 height 15
type input "M"
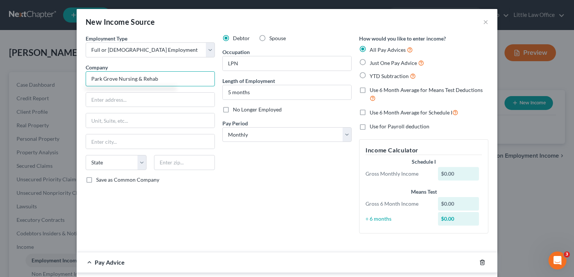
type input "Park Grove Nursing & Rehab"
click at [481, 265] on icon "button" at bounding box center [482, 262] width 3 height 5
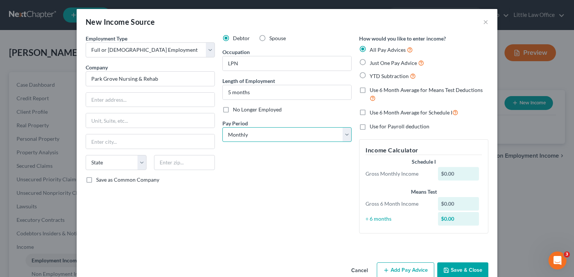
click at [262, 137] on select "Select Monthly Twice Monthly Every Other Week Weekly" at bounding box center [287, 134] width 129 height 15
select select "2"
click at [223, 127] on select "Select Monthly Twice Monthly Every Other Week Weekly" at bounding box center [287, 134] width 129 height 15
click at [465, 273] on button "Save & Close" at bounding box center [463, 271] width 51 height 16
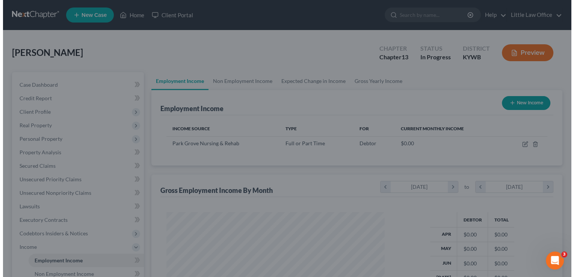
scroll to position [134, 231]
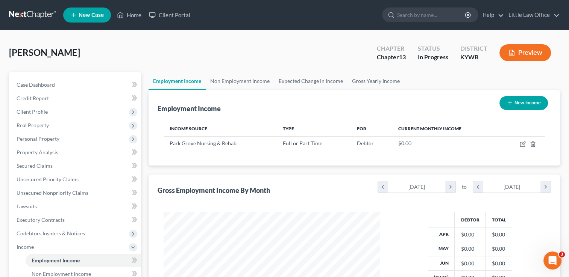
click at [519, 108] on button "New Income" at bounding box center [523, 103] width 48 height 14
select select "0"
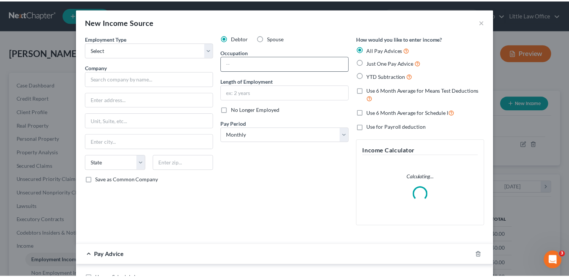
scroll to position [134, 233]
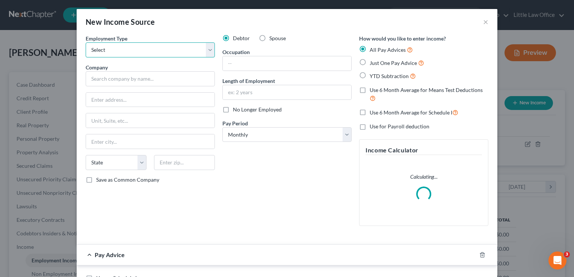
click at [114, 50] on select "Select Full or [DEMOGRAPHIC_DATA] Employment Self Employment" at bounding box center [150, 49] width 129 height 15
select select "0"
click at [86, 42] on select "Select Full or [DEMOGRAPHIC_DATA] Employment Self Employment" at bounding box center [150, 49] width 129 height 15
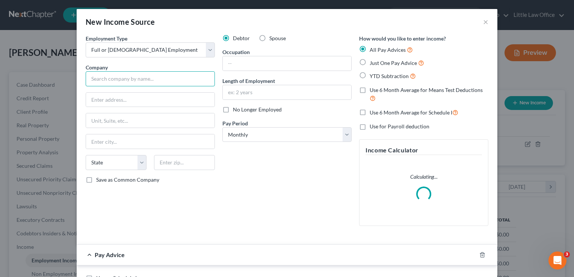
click at [111, 76] on input "text" at bounding box center [150, 78] width 129 height 15
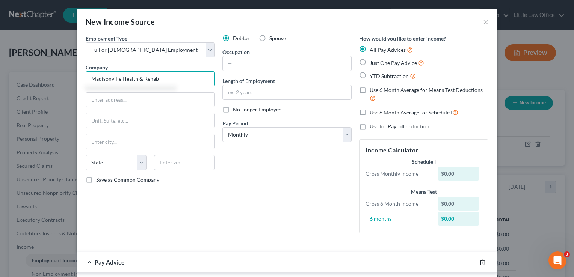
type input "Madisonville Health & Rehab"
click at [481, 265] on icon "button" at bounding box center [482, 262] width 3 height 5
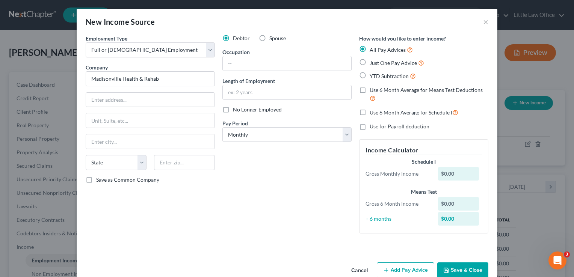
click at [267, 115] on div "Debtor Spouse Occupation Length of Employment No Longer Employed Pay Period * S…" at bounding box center [287, 137] width 137 height 205
click at [262, 108] on span "No Longer Employed" at bounding box center [257, 109] width 49 height 6
click at [241, 108] on input "No Longer Employed" at bounding box center [238, 108] width 5 height 5
checkbox input "true"
click at [470, 270] on button "Save & Close" at bounding box center [463, 271] width 51 height 16
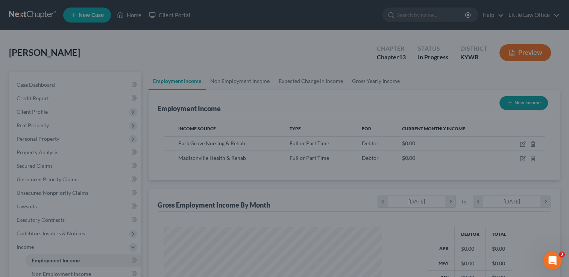
scroll to position [375764, 375667]
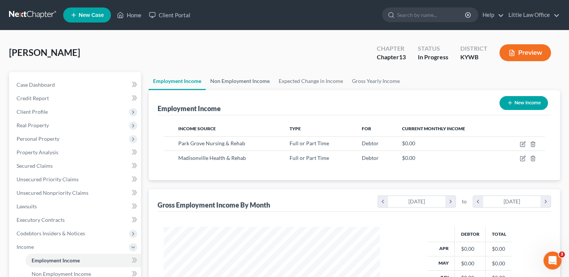
click at [250, 80] on link "Non Employment Income" at bounding box center [240, 81] width 68 height 18
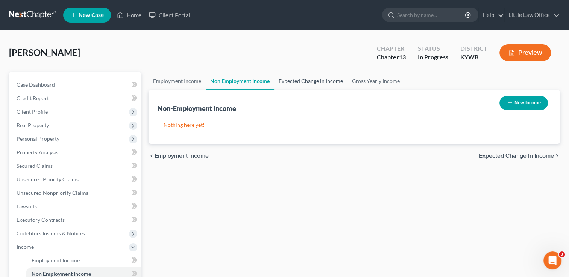
click at [317, 88] on link "Expected Change in Income" at bounding box center [310, 81] width 73 height 18
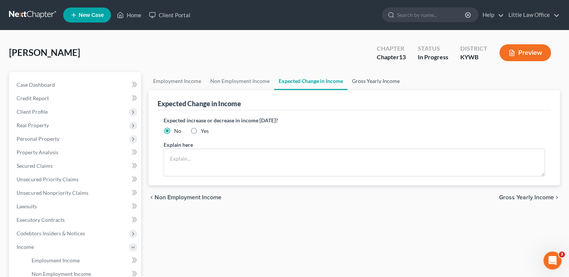
click at [370, 86] on link "Gross Yearly Income" at bounding box center [375, 81] width 57 height 18
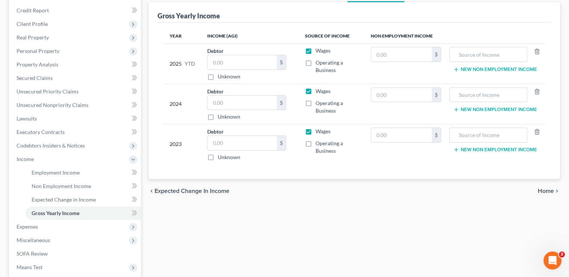
scroll to position [89, 0]
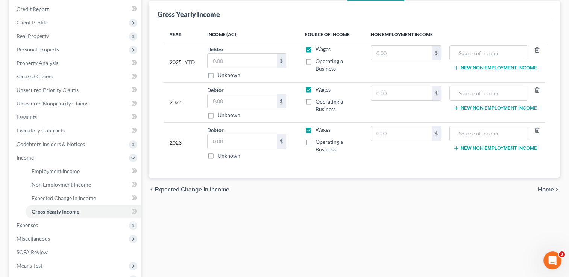
click at [548, 188] on span "Home" at bounding box center [546, 190] width 16 height 6
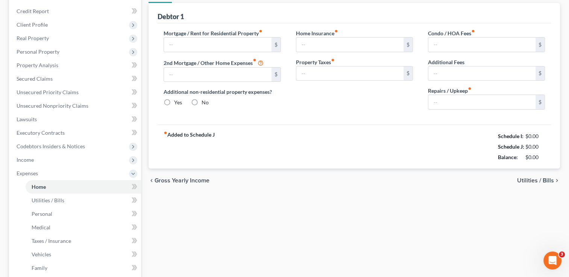
type input "0.00"
radio input "true"
type input "0.00"
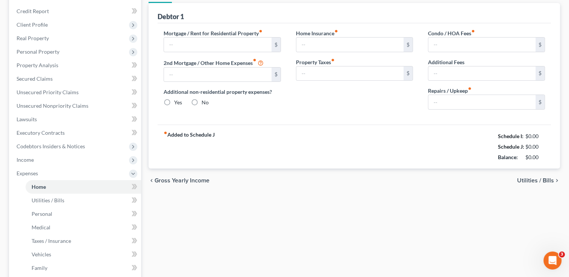
type input "0.00"
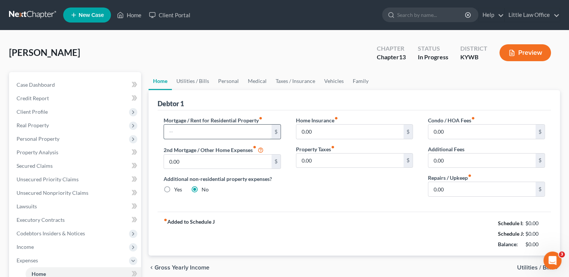
click at [193, 138] on input "text" at bounding box center [217, 132] width 107 height 14
type input "650"
click at [199, 82] on link "Utilities / Bills" at bounding box center [193, 81] width 42 height 18
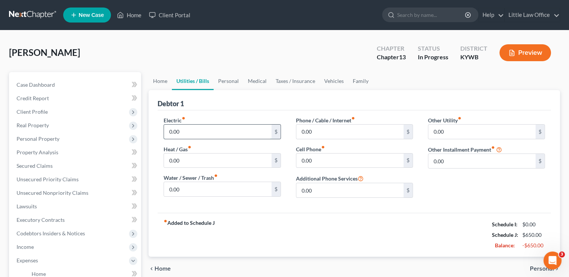
click at [207, 130] on input "0.00" at bounding box center [217, 132] width 107 height 14
type input "300"
click at [194, 165] on input "0.00" at bounding box center [217, 161] width 107 height 14
type input "7"
type input "80"
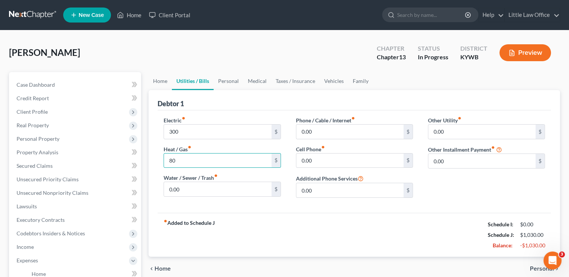
click at [312, 224] on div "fiber_manual_record Added to Schedule J Schedule I: $0.00 Schedule J: $1,030.00…" at bounding box center [354, 235] width 393 height 44
click at [338, 132] on input "0.00" at bounding box center [349, 132] width 107 height 14
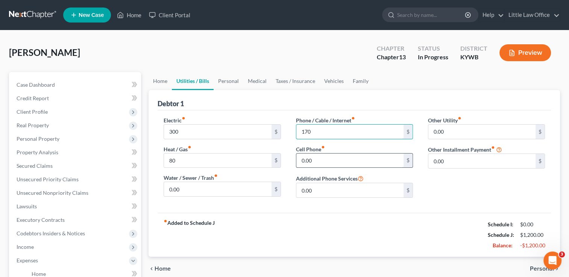
type input "170"
click at [355, 167] on input "0.00" at bounding box center [349, 161] width 107 height 14
type input "250"
click at [459, 132] on input "0.00" at bounding box center [481, 132] width 107 height 14
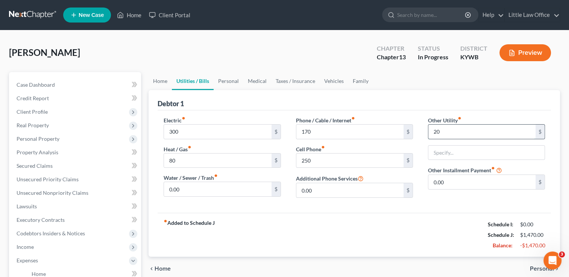
type input "20"
type input "Streaming Services"
click at [456, 183] on input "0.00" at bounding box center [481, 182] width 107 height 14
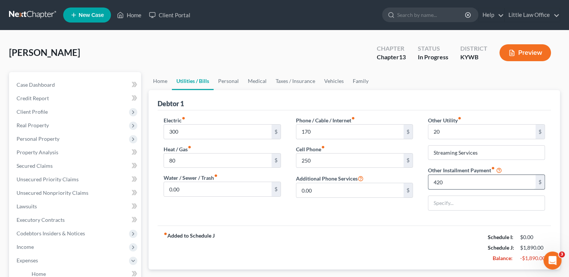
click at [456, 183] on input "420" at bounding box center [481, 182] width 107 height 14
type input "420"
type input "Student Loans"
click at [233, 82] on link "Personal" at bounding box center [229, 81] width 30 height 18
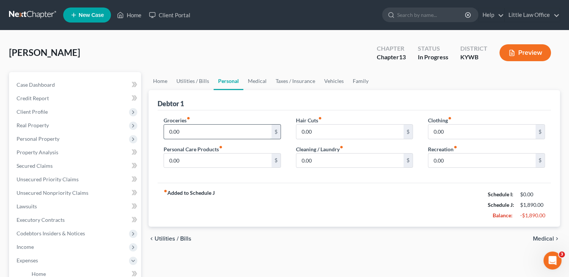
click at [203, 128] on input "0.00" at bounding box center [217, 132] width 107 height 14
type input "500"
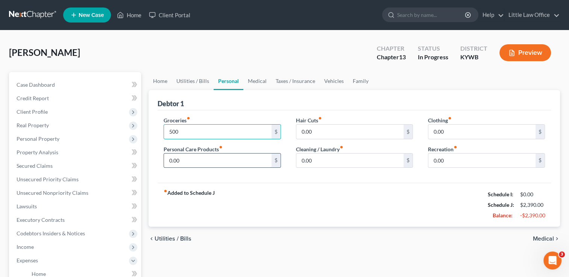
click at [204, 156] on input "0.00" at bounding box center [217, 161] width 107 height 14
click at [204, 165] on input "0.00" at bounding box center [217, 161] width 107 height 14
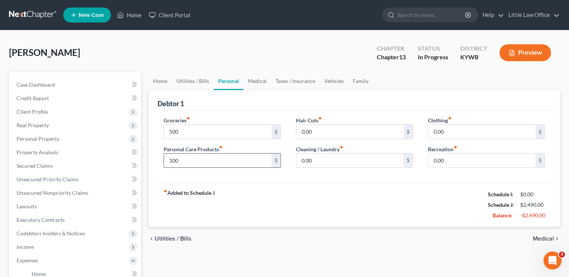
type input "100"
type input "40"
type input "100"
click at [253, 76] on link "Medical" at bounding box center [257, 81] width 28 height 18
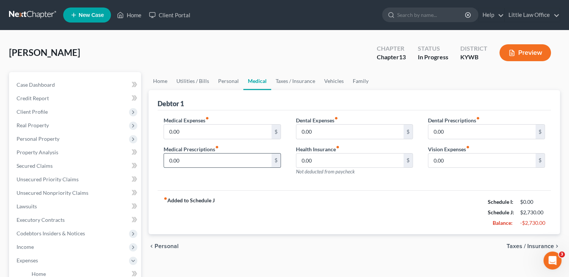
click at [212, 155] on input "0.00" at bounding box center [217, 161] width 107 height 14
type input "150"
click at [203, 125] on input "0.00" at bounding box center [217, 132] width 107 height 14
type input "50"
click at [306, 83] on link "Taxes / Insurance" at bounding box center [295, 81] width 48 height 18
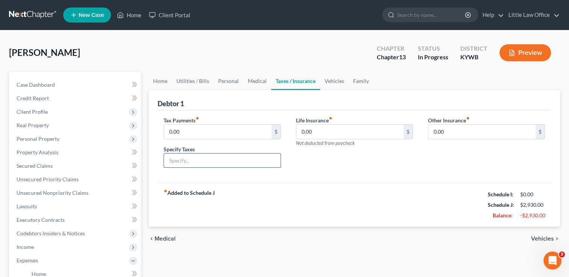
click at [207, 156] on input "text" at bounding box center [222, 161] width 116 height 14
type input "Vehicle Taxes"
drag, startPoint x: 220, startPoint y: 162, endPoint x: 125, endPoint y: 150, distance: 95.4
click at [125, 150] on div "Petition Navigation Case Dashboard Payments Invoices Payments Payments Credit R…" at bounding box center [284, 275] width 558 height 407
click at [336, 83] on link "Vehicles" at bounding box center [334, 81] width 29 height 18
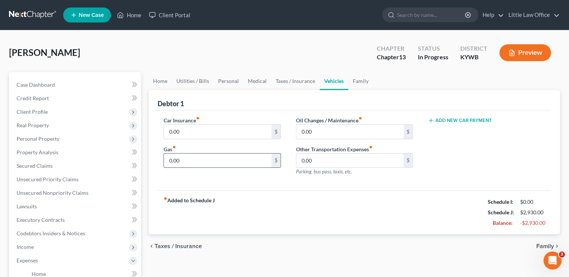
click at [206, 158] on input "0.00" at bounding box center [217, 161] width 107 height 14
type input "50"
click at [455, 167] on div "Add New Car Payment" at bounding box center [486, 149] width 132 height 65
click at [362, 80] on link "Family" at bounding box center [360, 81] width 25 height 18
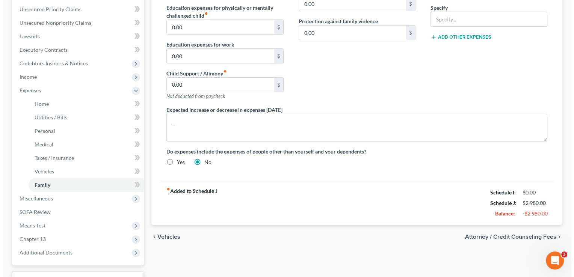
scroll to position [183, 0]
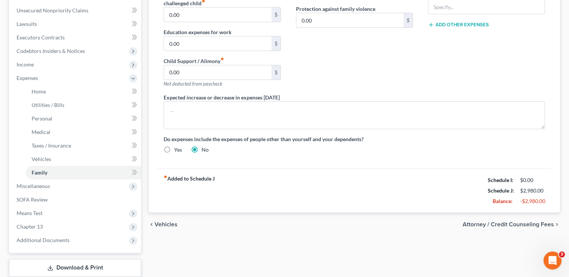
click at [529, 222] on span "Attorney / Credit Counseling Fees" at bounding box center [507, 225] width 91 height 6
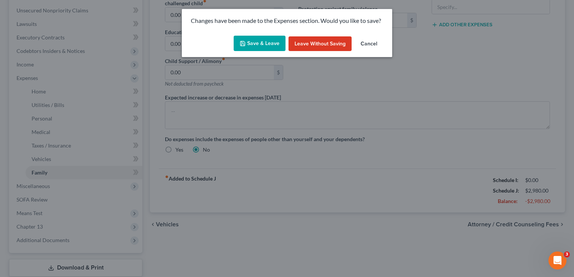
click at [269, 47] on button "Save & Leave" at bounding box center [260, 44] width 52 height 16
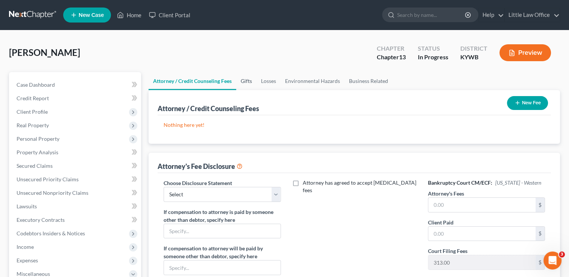
click at [249, 79] on link "Gifts" at bounding box center [246, 81] width 20 height 18
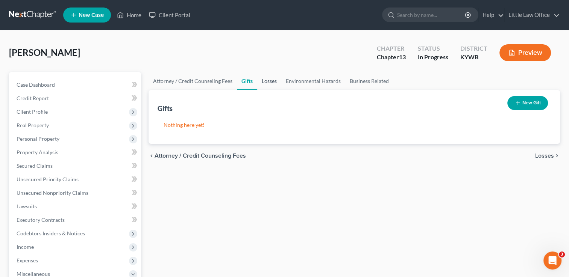
click at [271, 82] on link "Losses" at bounding box center [269, 81] width 24 height 18
click at [317, 82] on link "Environmental Hazards" at bounding box center [313, 81] width 64 height 18
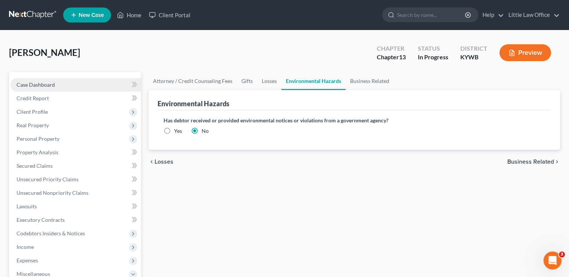
click at [30, 83] on span "Case Dashboard" at bounding box center [36, 85] width 38 height 6
select select "1"
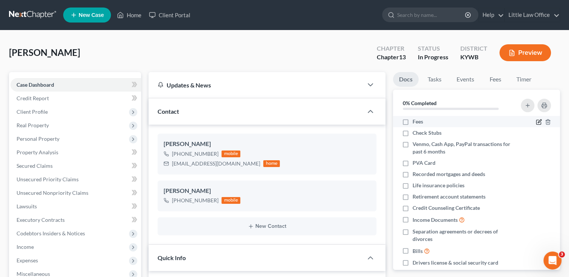
click at [538, 123] on icon "button" at bounding box center [539, 121] width 3 height 3
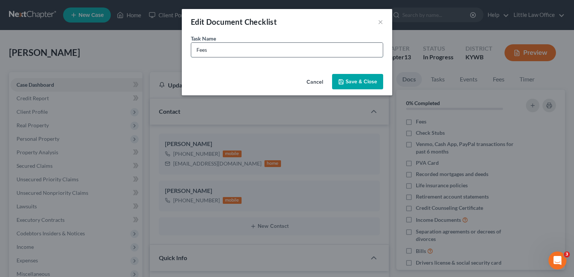
click at [231, 49] on input "Fees" at bounding box center [287, 50] width 192 height 14
type input "Fees - $391"
click at [356, 85] on button "Save & Close" at bounding box center [357, 82] width 51 height 16
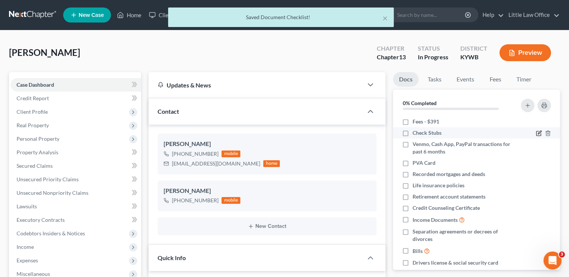
click at [536, 131] on icon "button" at bounding box center [539, 133] width 6 height 6
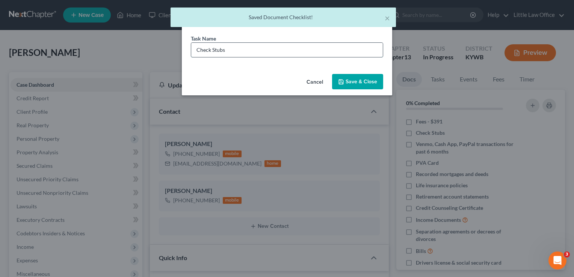
click at [256, 47] on input "Check Stubs" at bounding box center [287, 50] width 192 height 14
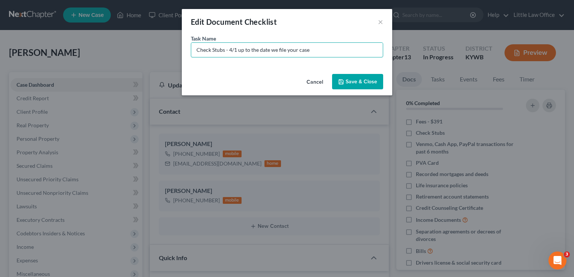
type input "Check Stubs - 4/1 up to the date we file your case"
click at [359, 80] on button "Save & Close" at bounding box center [357, 82] width 51 height 16
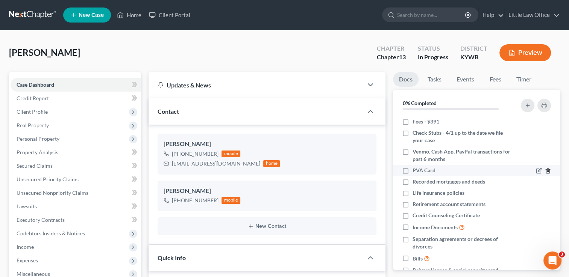
click at [545, 170] on icon "button" at bounding box center [548, 171] width 6 height 6
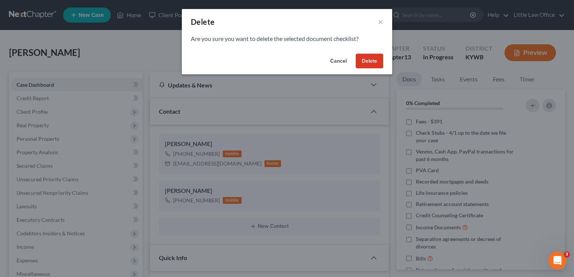
click at [376, 62] on button "Delete" at bounding box center [369, 61] width 27 height 15
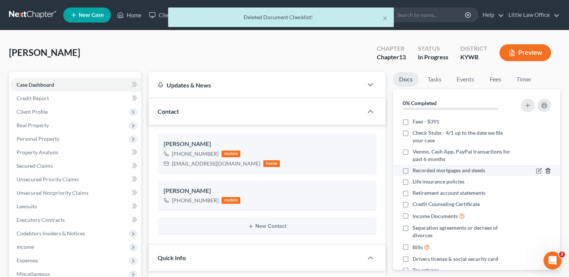
click at [548, 171] on line "button" at bounding box center [548, 172] width 0 height 2
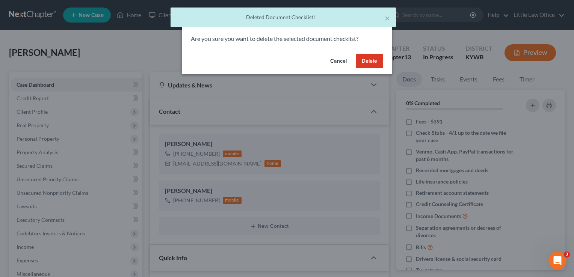
click at [368, 62] on button "Delete" at bounding box center [369, 61] width 27 height 15
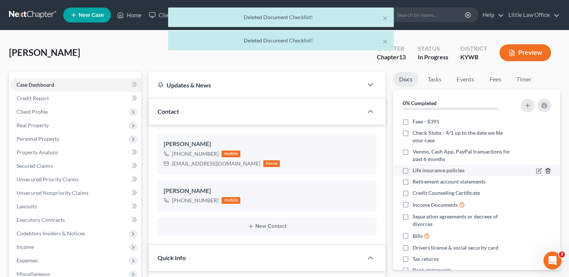
click at [545, 169] on icon "button" at bounding box center [548, 171] width 6 height 6
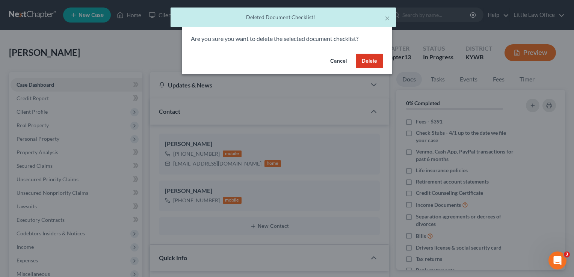
click at [364, 58] on button "Delete" at bounding box center [369, 61] width 27 height 15
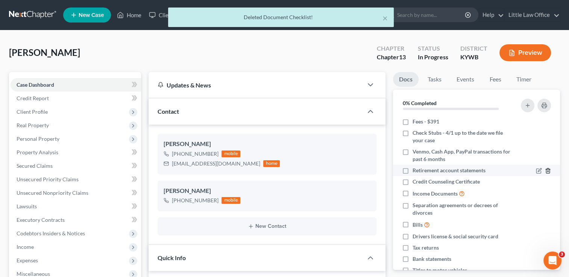
click at [548, 171] on line "button" at bounding box center [548, 172] width 0 height 2
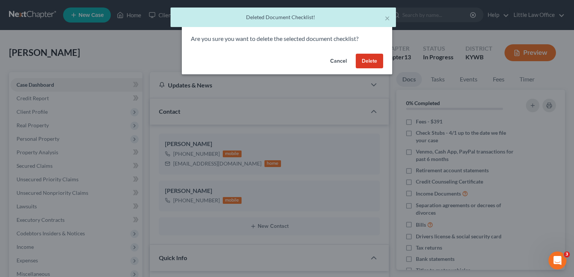
click at [379, 62] on button "Delete" at bounding box center [369, 61] width 27 height 15
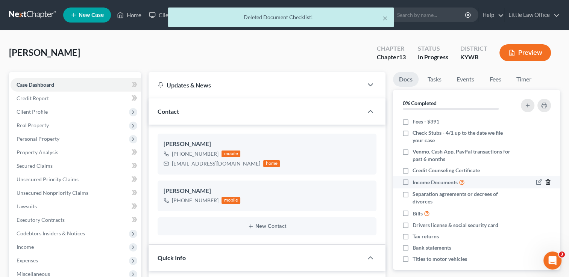
click at [545, 183] on icon "button" at bounding box center [548, 182] width 6 height 6
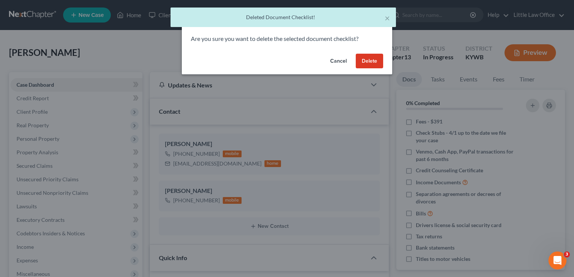
click at [375, 59] on button "Delete" at bounding box center [369, 61] width 27 height 15
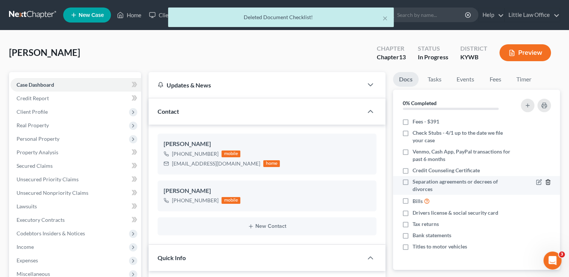
click at [547, 180] on icon "button" at bounding box center [548, 182] width 6 height 6
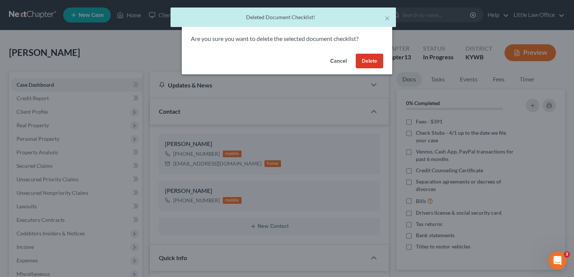
click at [373, 66] on button "Delete" at bounding box center [369, 61] width 27 height 15
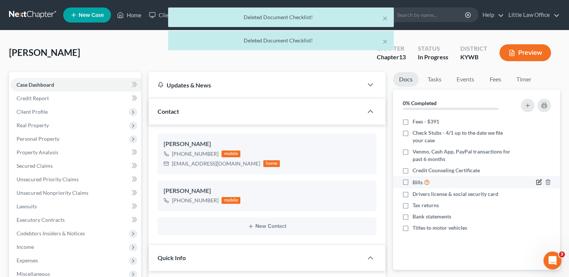
click at [537, 183] on icon "button" at bounding box center [539, 182] width 6 height 6
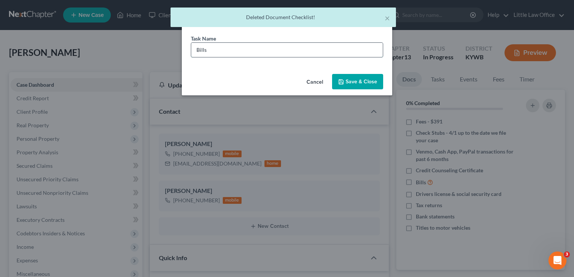
click at [193, 50] on input "Bills" at bounding box center [287, 50] width 192 height 14
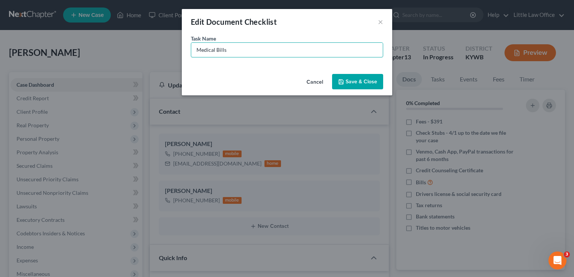
type input "Medical Bills"
click at [356, 80] on button "Save & Close" at bounding box center [357, 82] width 51 height 16
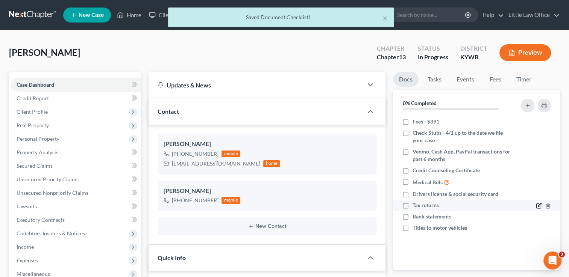
click at [541, 206] on icon "button" at bounding box center [539, 206] width 6 height 6
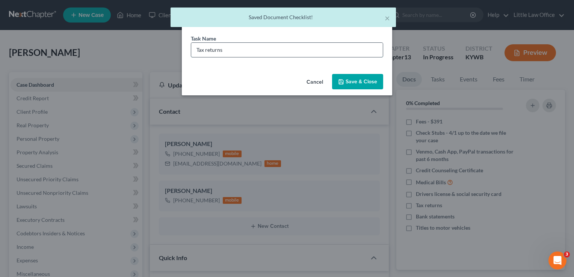
click at [276, 47] on input "Tax returns" at bounding box center [287, 50] width 192 height 14
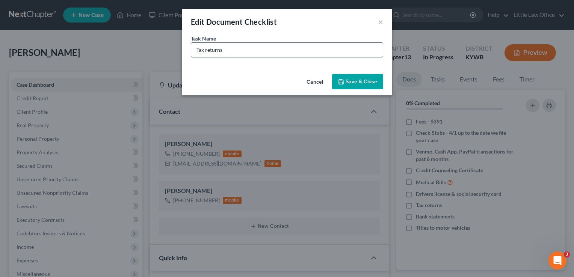
type input "Tax returns - 2023 and 2024"
click at [360, 84] on button "Save & Close" at bounding box center [357, 82] width 51 height 16
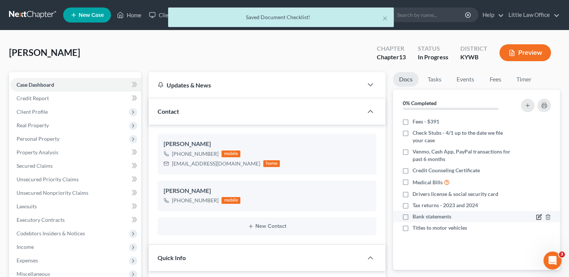
click at [538, 218] on icon "button" at bounding box center [539, 216] width 3 height 3
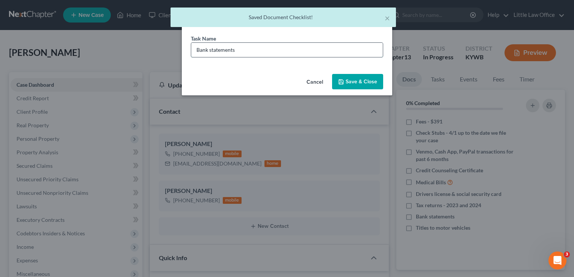
click at [320, 50] on input "Bank statements" at bounding box center [287, 50] width 192 height 14
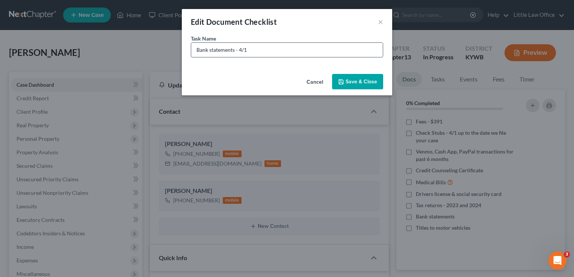
type input "Bank statements - [DATE] up to the date we file your case"
click at [355, 82] on button "Save & Close" at bounding box center [357, 82] width 51 height 16
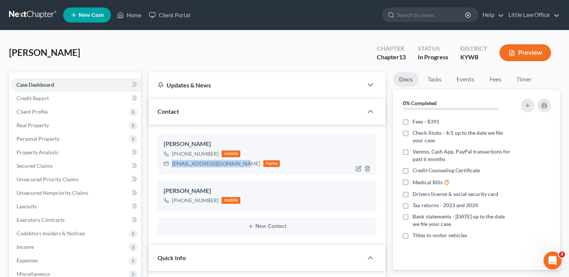
drag, startPoint x: 170, startPoint y: 165, endPoint x: 242, endPoint y: 162, distance: 72.6
click at [242, 162] on div "[EMAIL_ADDRESS][DOMAIN_NAME] home" at bounding box center [222, 164] width 116 height 10
copy div "[EMAIL_ADDRESS][DOMAIN_NAME]"
click at [548, 15] on link "Little Law Office" at bounding box center [531, 15] width 55 height 14
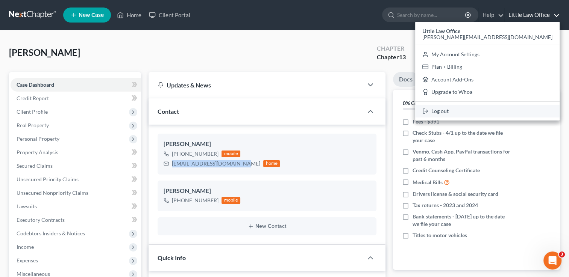
click at [507, 114] on link "Log out" at bounding box center [487, 111] width 144 height 13
